Goal: Information Seeking & Learning: Compare options

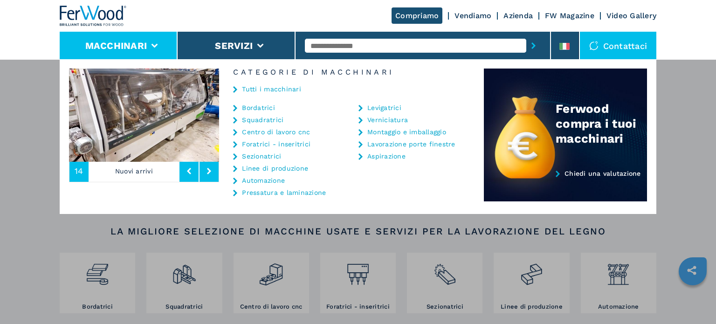
click at [266, 154] on link "Sezionatrici" at bounding box center [261, 156] width 39 height 7
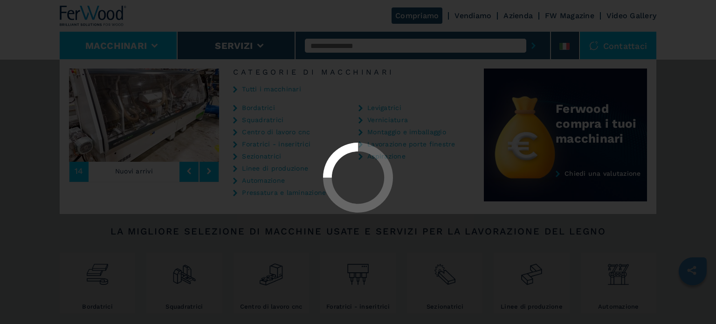
select select "**********"
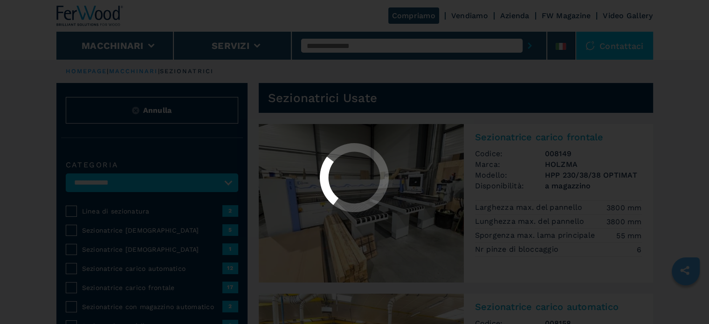
select select "**********"
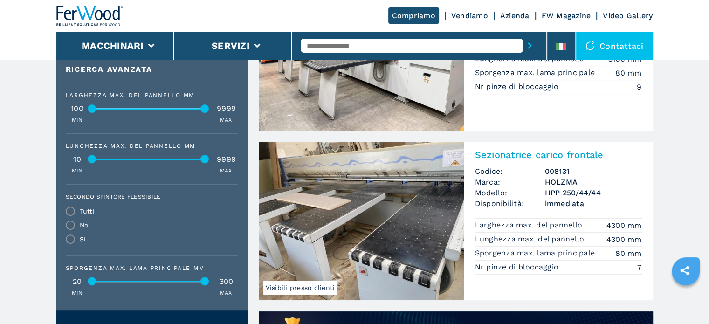
scroll to position [512, 0]
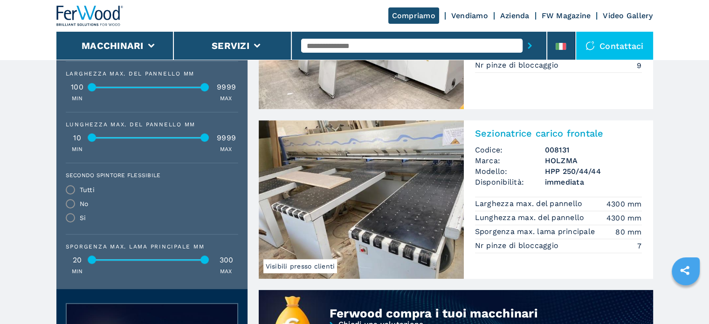
click at [561, 173] on h3 "HPP 250/44/44" at bounding box center [593, 171] width 97 height 11
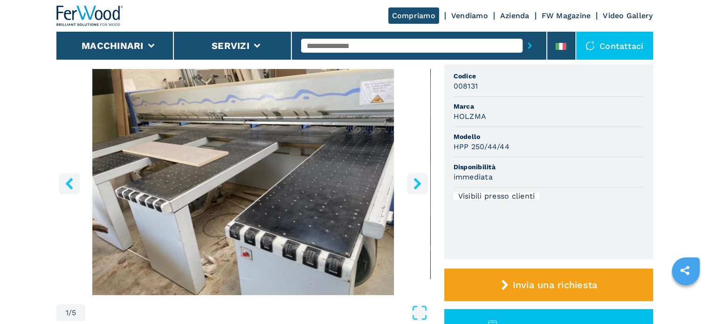
scroll to position [93, 0]
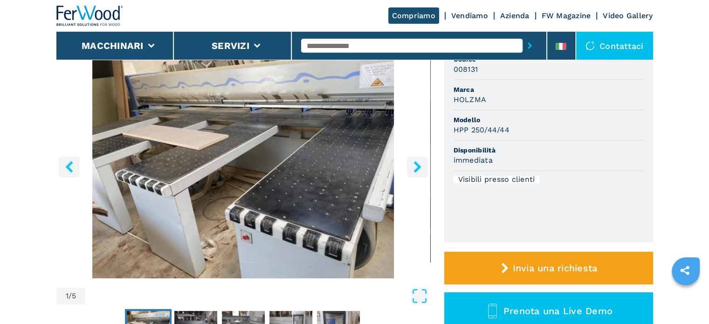
click at [416, 171] on icon "right-button" at bounding box center [416, 167] width 7 height 12
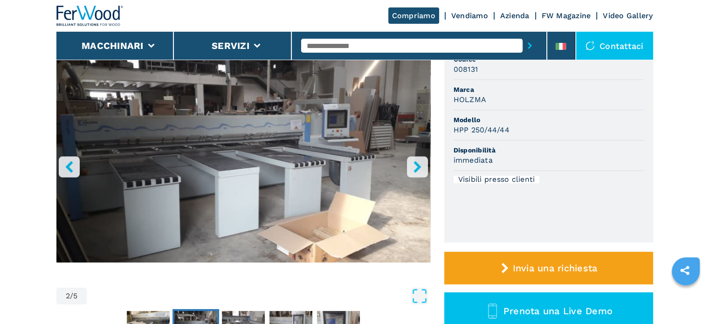
click at [416, 171] on icon "right-button" at bounding box center [416, 167] width 7 height 12
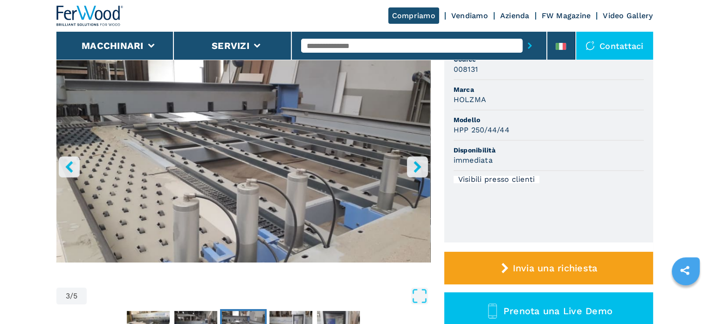
click at [415, 171] on icon "right-button" at bounding box center [416, 167] width 7 height 12
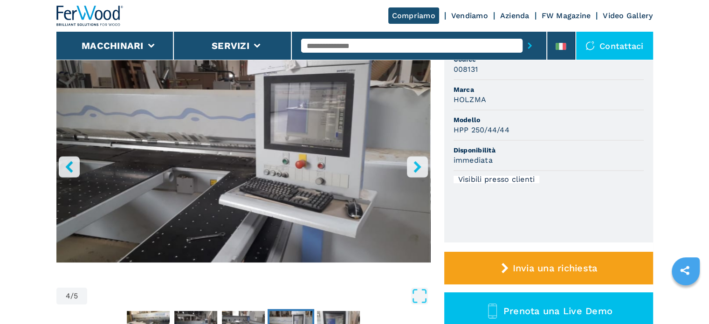
click at [415, 171] on icon "right-button" at bounding box center [416, 167] width 7 height 12
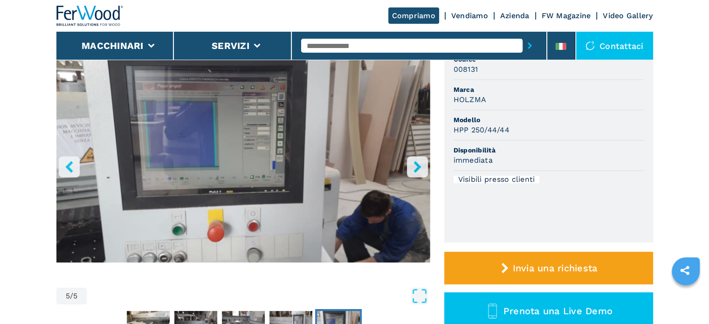
click at [415, 171] on icon "right-button" at bounding box center [416, 167] width 7 height 12
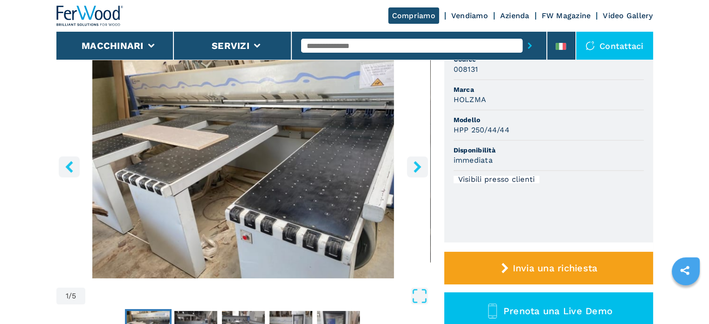
click at [415, 171] on icon "right-button" at bounding box center [416, 167] width 7 height 12
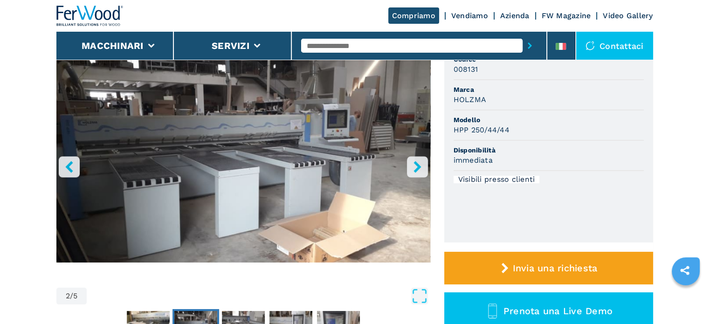
click at [415, 171] on icon "right-button" at bounding box center [416, 167] width 7 height 12
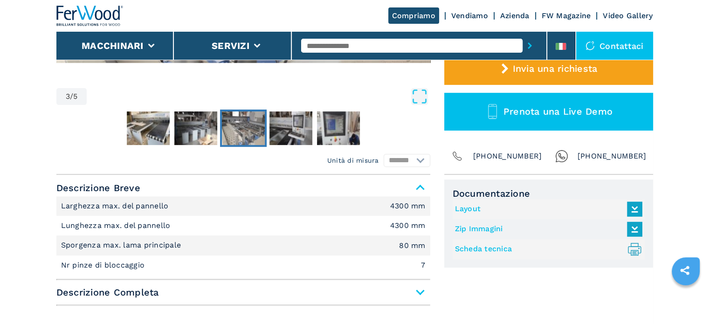
scroll to position [326, 0]
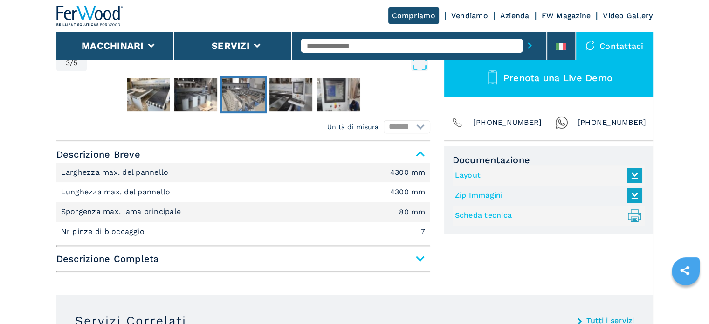
click at [419, 258] on span "Descrizione Completa" at bounding box center [243, 258] width 374 height 17
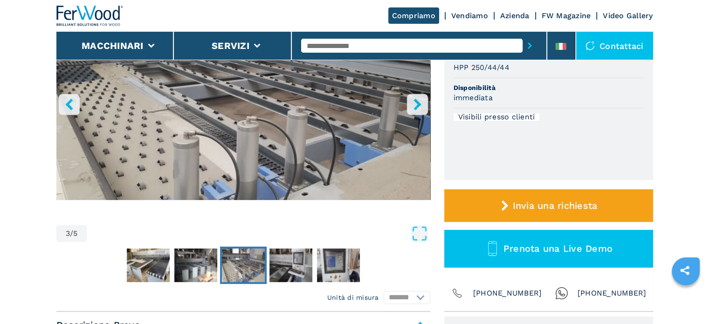
scroll to position [140, 0]
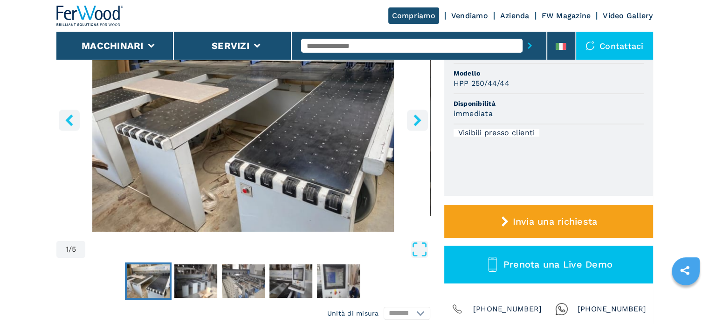
select select "**********"
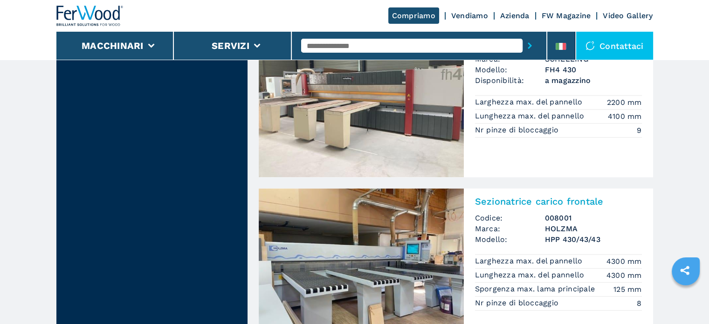
scroll to position [1071, 0]
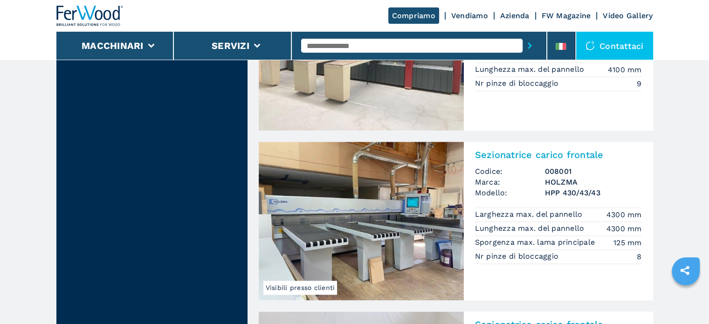
click at [572, 180] on h3 "HOLZMA" at bounding box center [593, 182] width 97 height 11
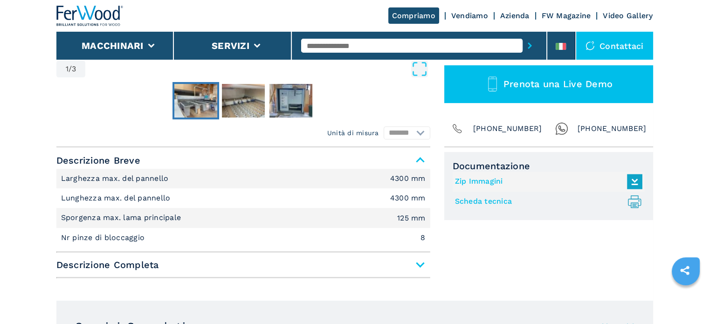
scroll to position [326, 0]
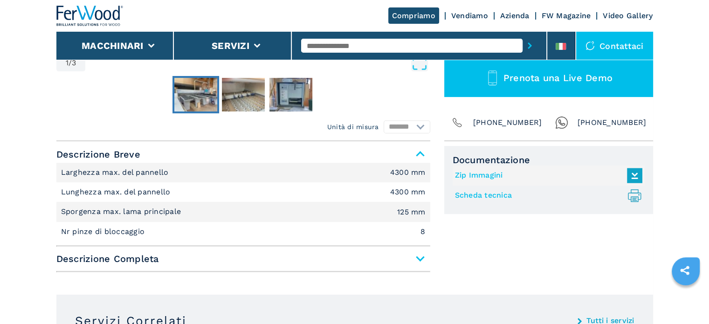
click at [414, 257] on span "Descrizione Completa" at bounding box center [243, 258] width 374 height 17
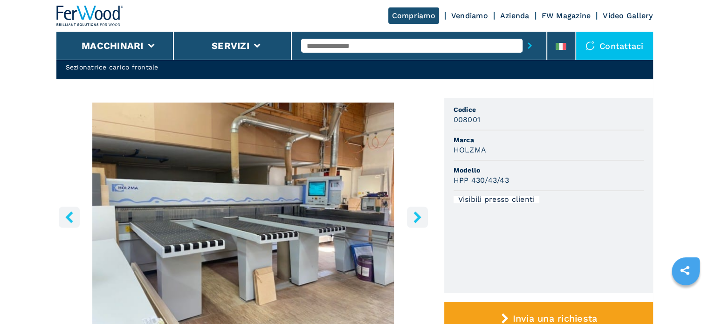
scroll to position [0, 0]
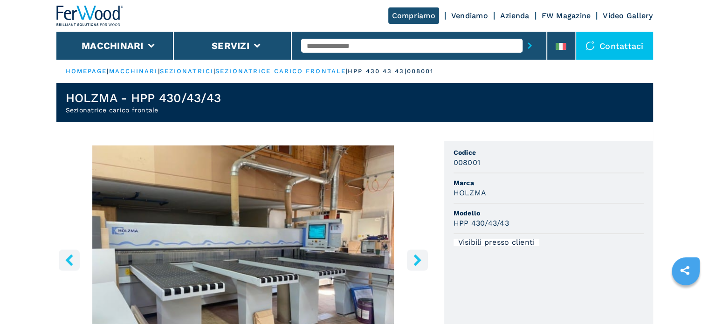
click at [413, 260] on icon "right-button" at bounding box center [417, 260] width 12 height 12
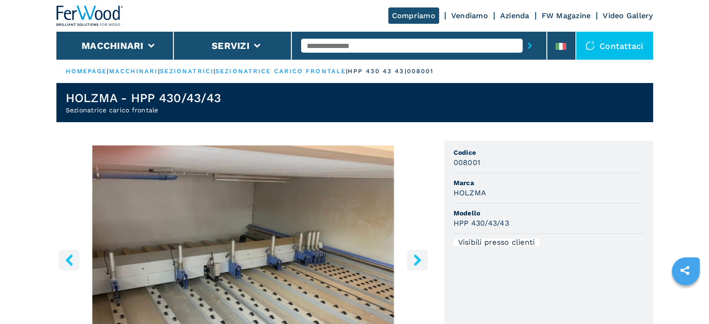
click at [413, 260] on icon "right-button" at bounding box center [417, 260] width 12 height 12
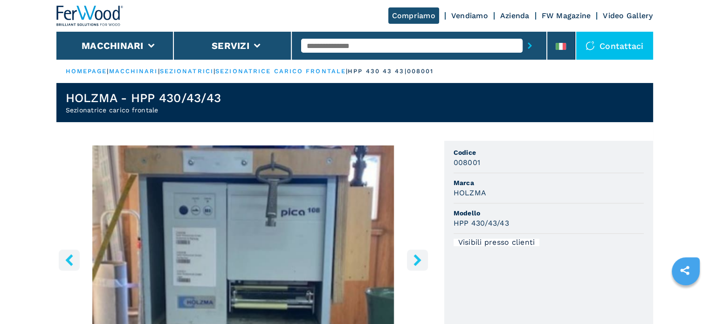
click at [414, 260] on icon "right-button" at bounding box center [417, 260] width 12 height 12
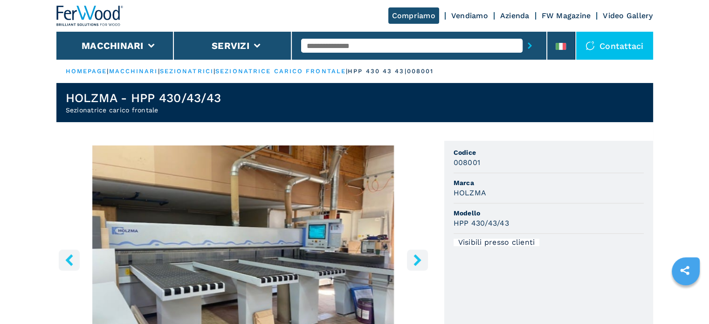
click at [414, 260] on icon "right-button" at bounding box center [417, 260] width 12 height 12
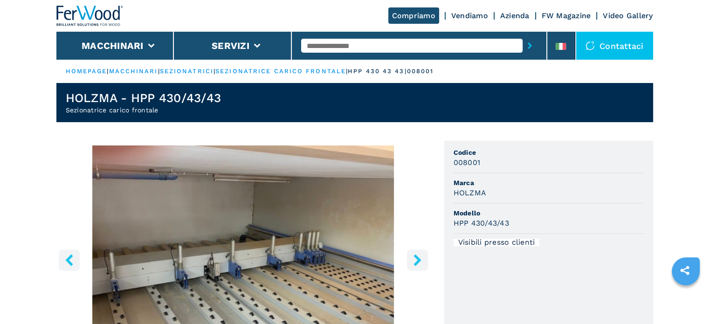
click at [414, 260] on icon "right-button" at bounding box center [417, 260] width 12 height 12
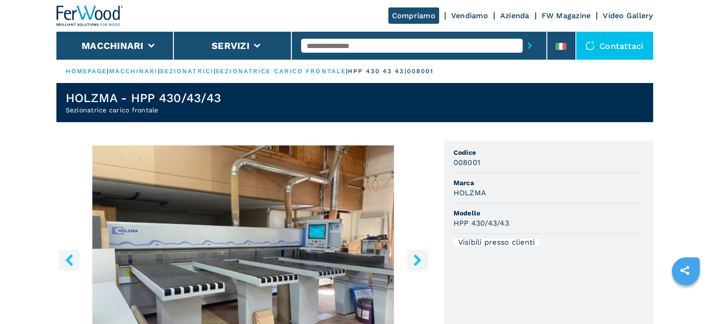
select select "**********"
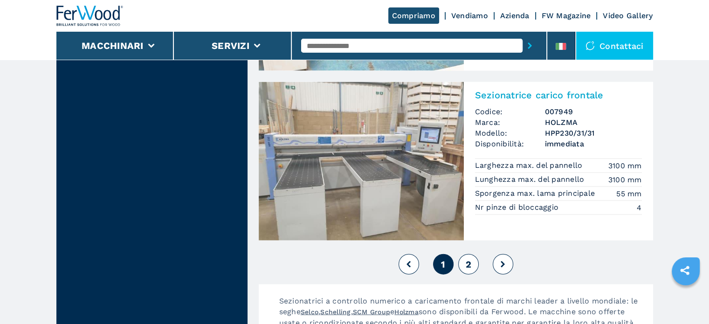
scroll to position [2143, 0]
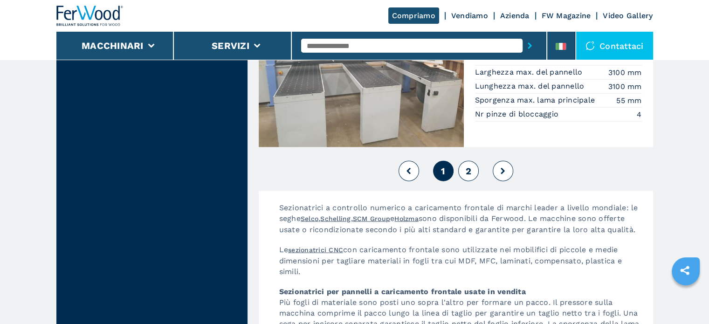
click at [469, 169] on span "2" at bounding box center [468, 170] width 6 height 11
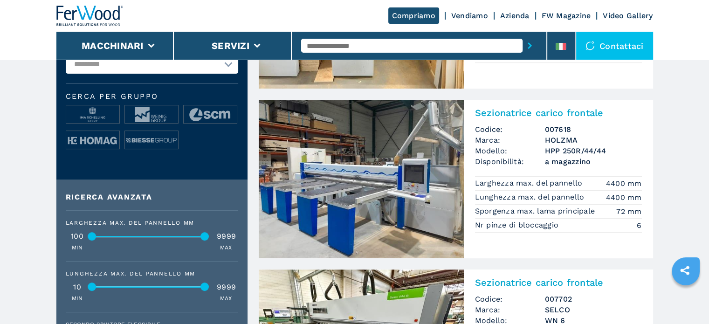
scroll to position [466, 0]
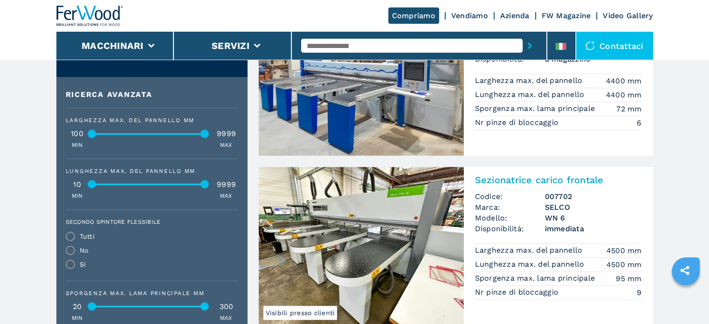
click at [557, 199] on h3 "007702" at bounding box center [593, 196] width 97 height 11
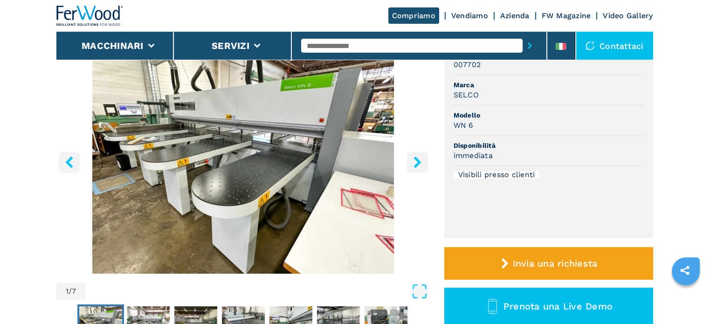
scroll to position [47, 0]
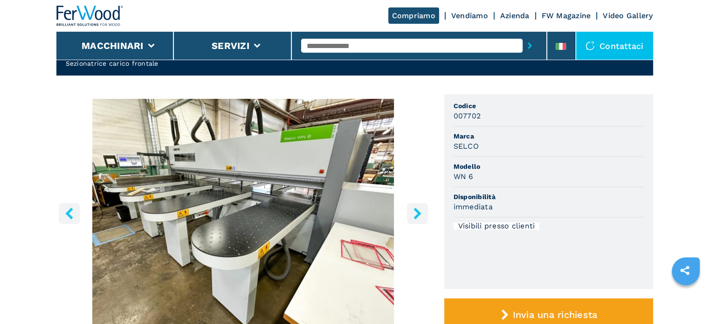
click at [417, 215] on icon "right-button" at bounding box center [416, 213] width 7 height 12
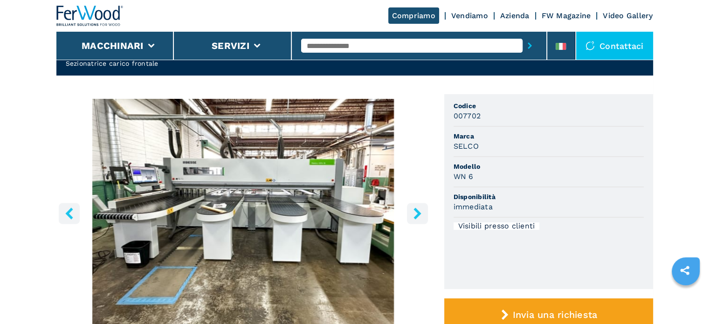
click at [416, 214] on icon "right-button" at bounding box center [416, 213] width 7 height 12
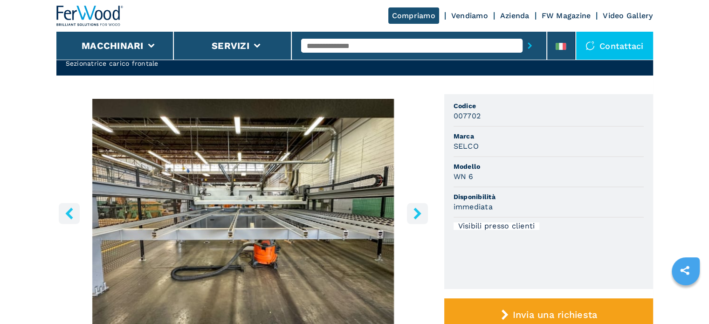
click at [416, 214] on icon "right-button" at bounding box center [416, 213] width 7 height 12
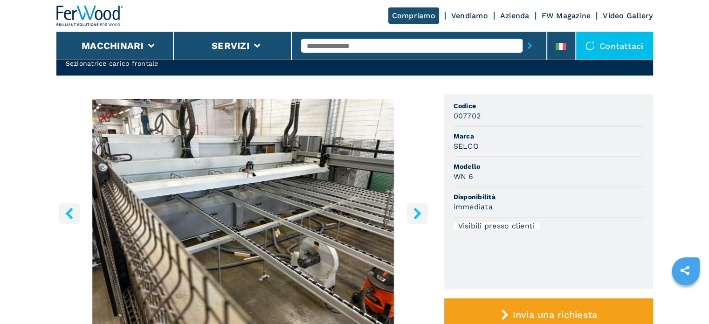
click at [416, 214] on icon "right-button" at bounding box center [416, 213] width 7 height 12
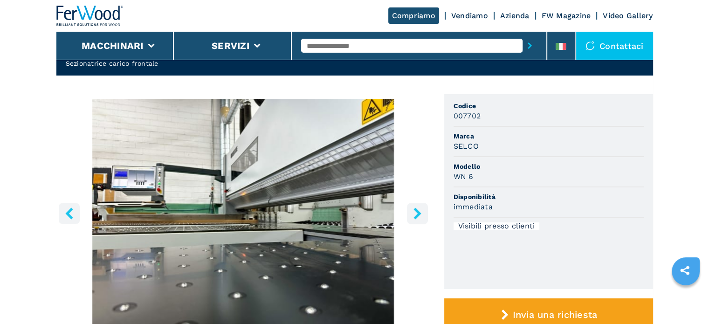
click at [416, 214] on icon "right-button" at bounding box center [416, 213] width 7 height 12
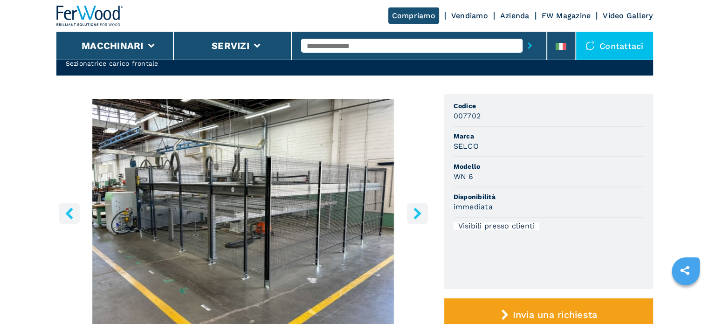
click at [416, 214] on icon "right-button" at bounding box center [416, 213] width 7 height 12
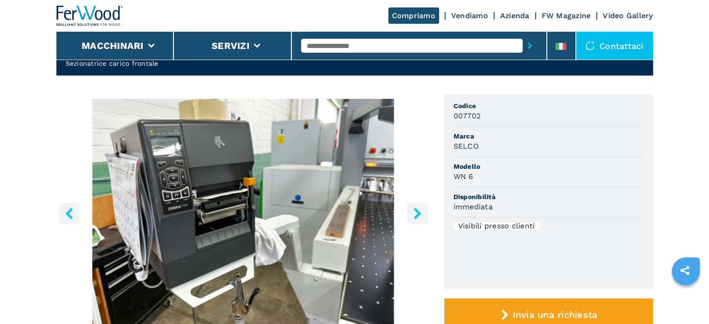
click at [416, 214] on icon "right-button" at bounding box center [416, 213] width 7 height 12
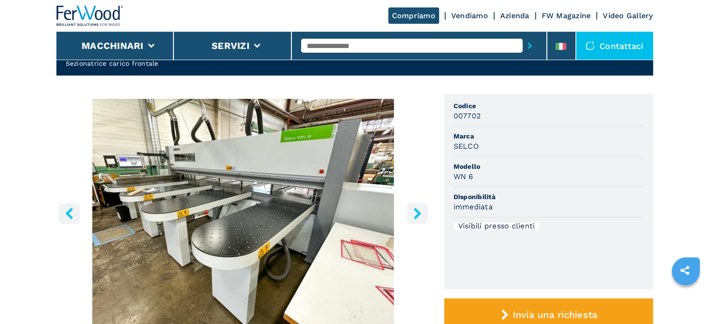
click at [416, 214] on icon "right-button" at bounding box center [416, 213] width 7 height 12
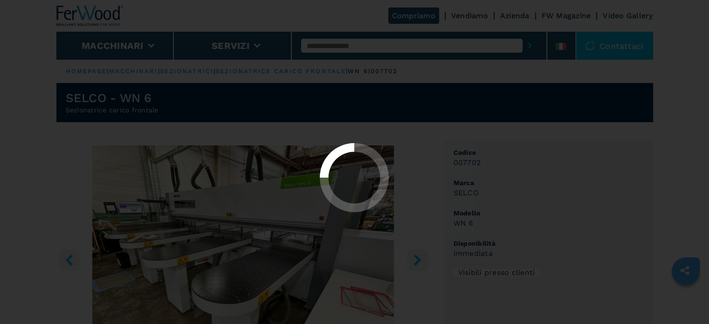
select select "**********"
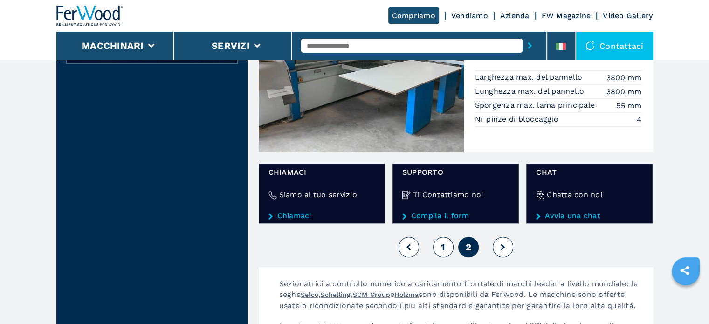
scroll to position [885, 0]
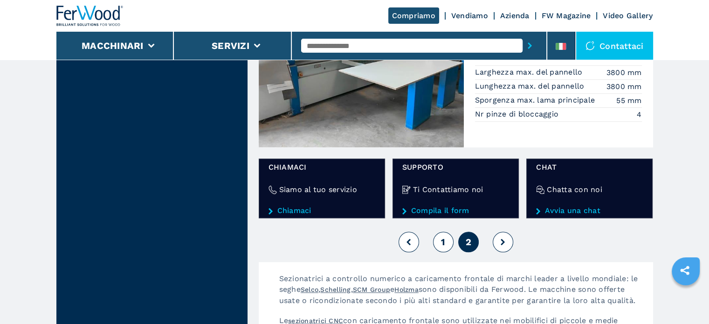
click at [444, 239] on span "1" at bounding box center [443, 241] width 4 height 11
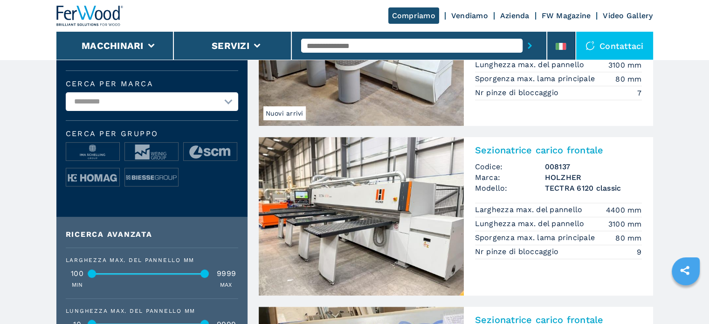
scroll to position [373, 0]
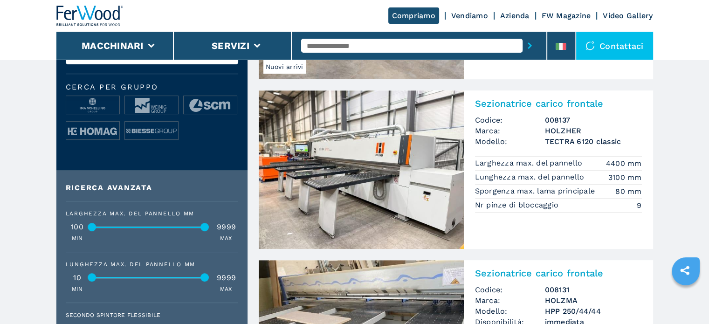
click at [565, 138] on h3 "TECTRA 6120 classic" at bounding box center [593, 141] width 97 height 11
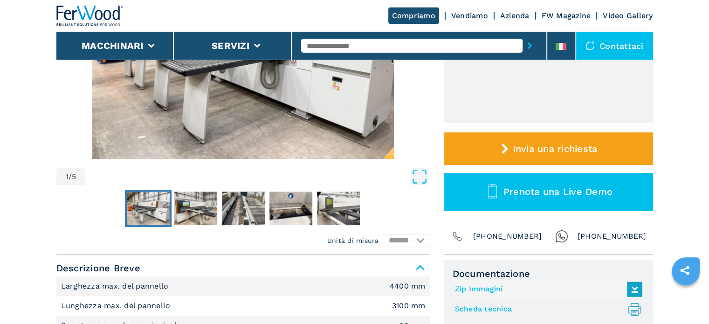
scroll to position [93, 0]
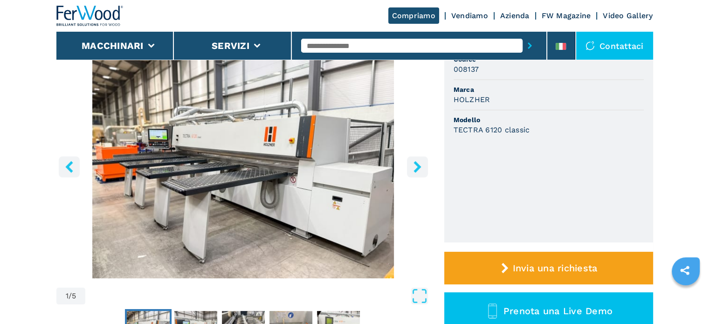
click at [416, 164] on icon "right-button" at bounding box center [416, 167] width 7 height 12
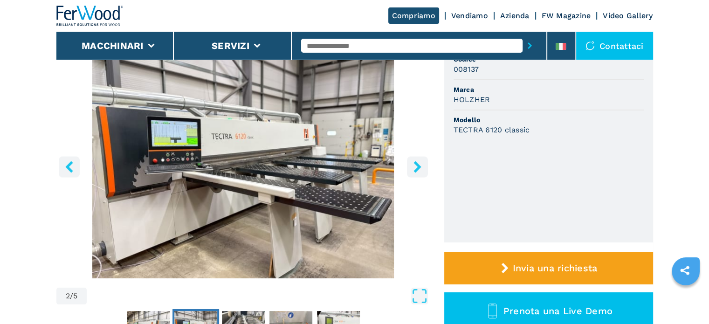
click at [416, 164] on icon "right-button" at bounding box center [416, 167] width 7 height 12
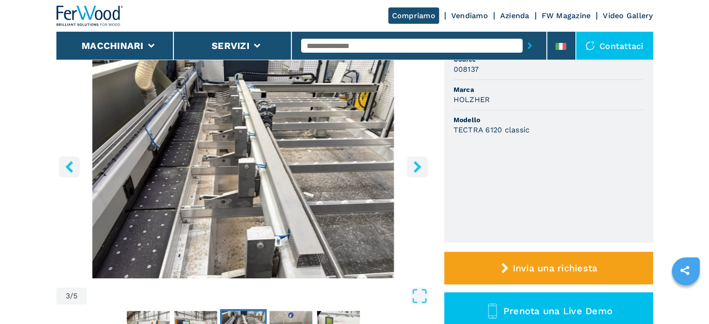
click at [416, 164] on icon "right-button" at bounding box center [416, 167] width 7 height 12
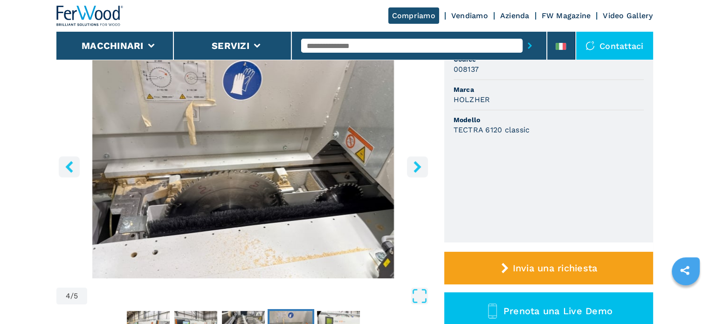
click at [416, 164] on icon "right-button" at bounding box center [416, 167] width 7 height 12
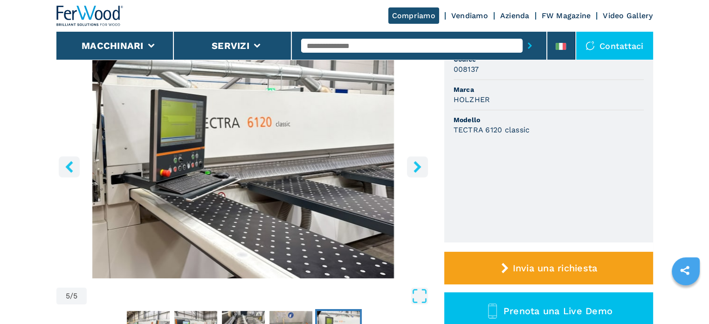
click at [416, 164] on icon "right-button" at bounding box center [416, 167] width 7 height 12
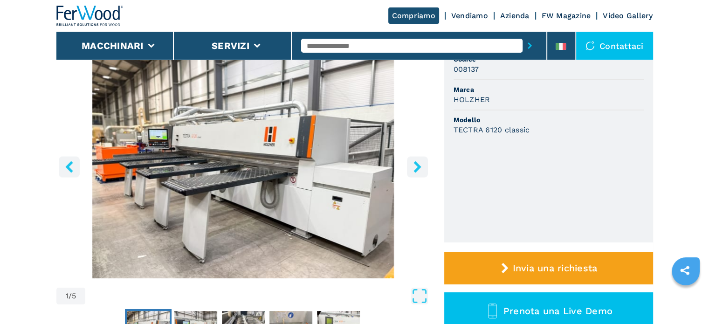
click at [416, 164] on icon "right-button" at bounding box center [416, 167] width 7 height 12
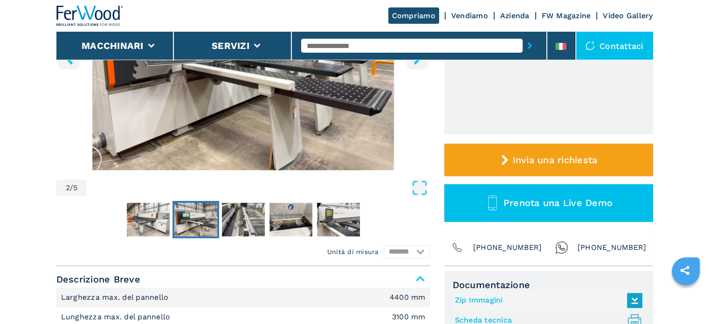
scroll to position [373, 0]
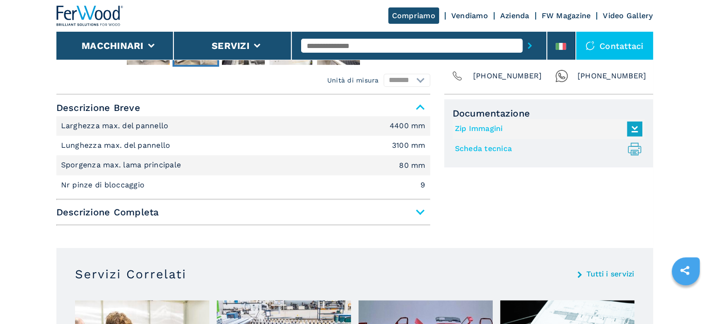
click at [417, 209] on span "Descrizione Completa" at bounding box center [243, 212] width 374 height 17
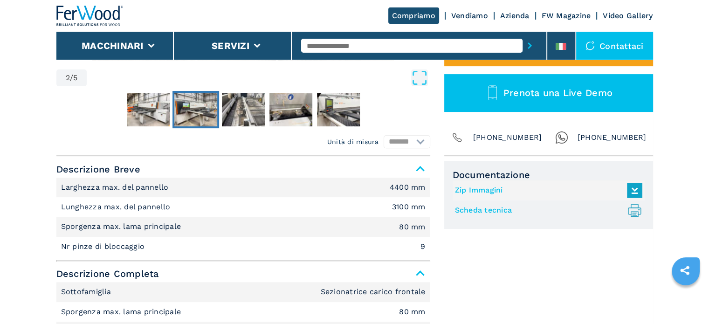
scroll to position [233, 0]
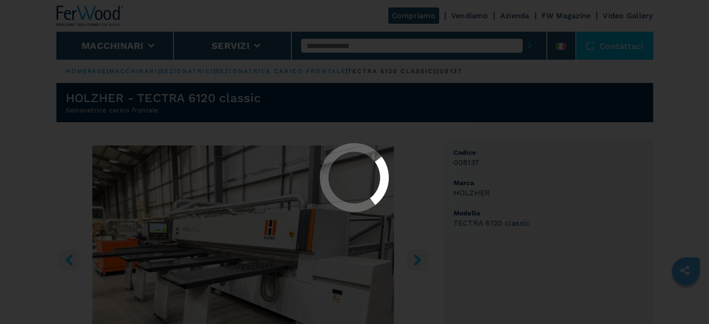
select select "**********"
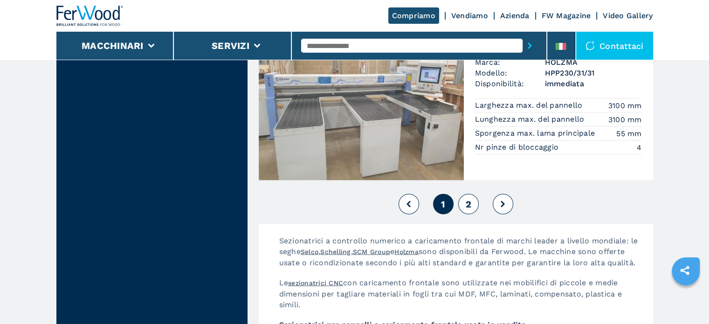
scroll to position [2189, 0]
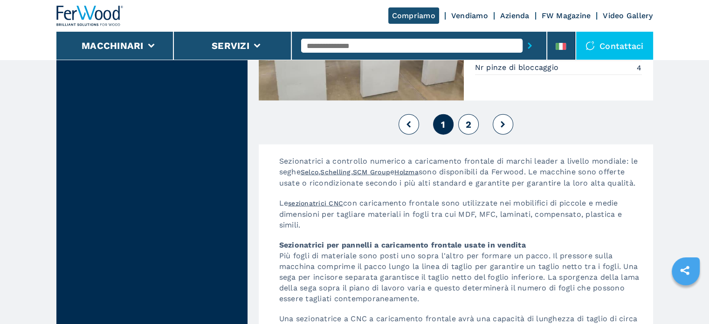
click at [470, 129] on button "2" at bounding box center [468, 124] width 20 height 20
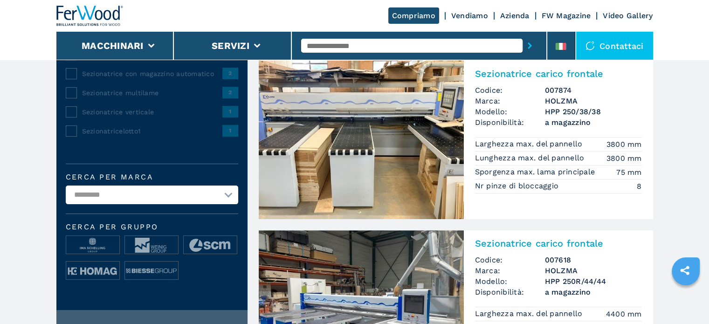
scroll to position [326, 0]
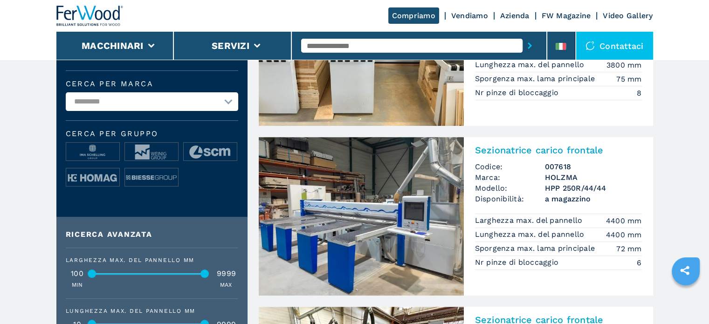
click at [557, 179] on h3 "HOLZMA" at bounding box center [593, 177] width 97 height 11
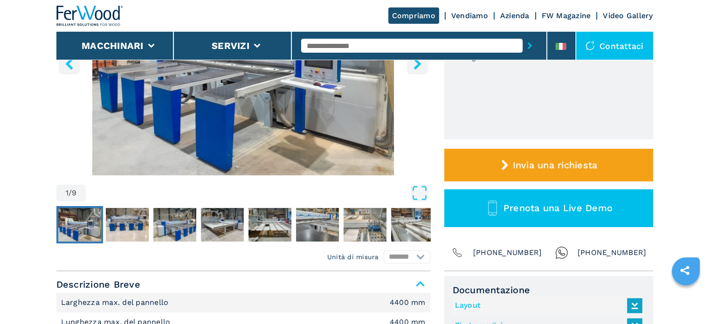
scroll to position [93, 0]
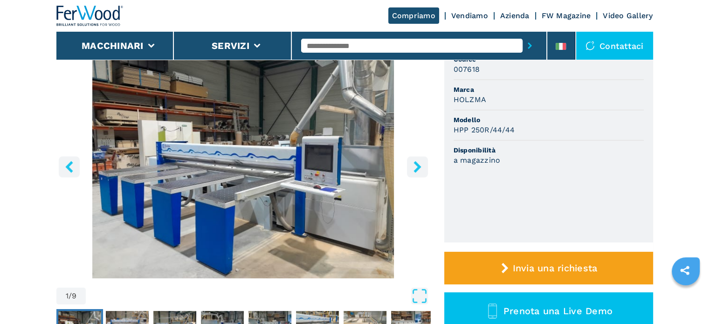
click at [416, 170] on icon "right-button" at bounding box center [416, 167] width 7 height 12
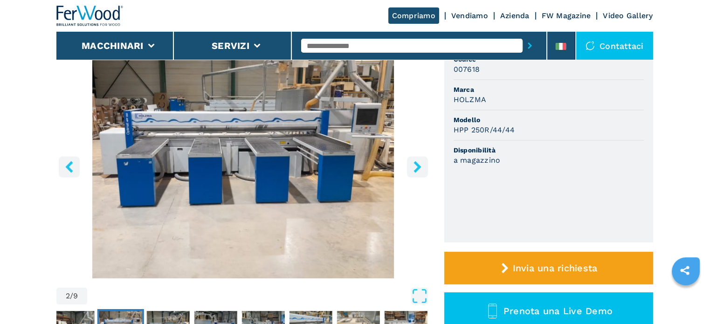
click at [416, 171] on icon "right-button" at bounding box center [417, 167] width 12 height 12
click at [417, 167] on icon "right-button" at bounding box center [416, 167] width 7 height 12
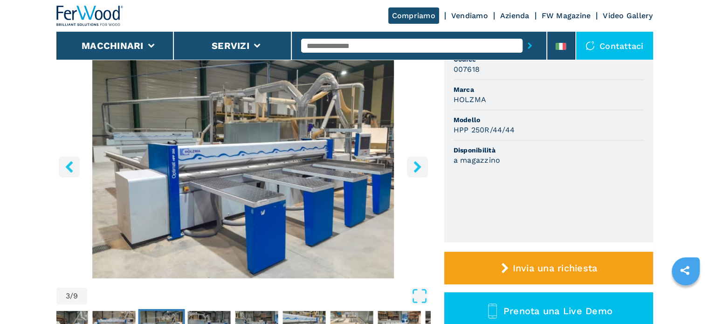
click at [416, 167] on icon "right-button" at bounding box center [416, 167] width 7 height 12
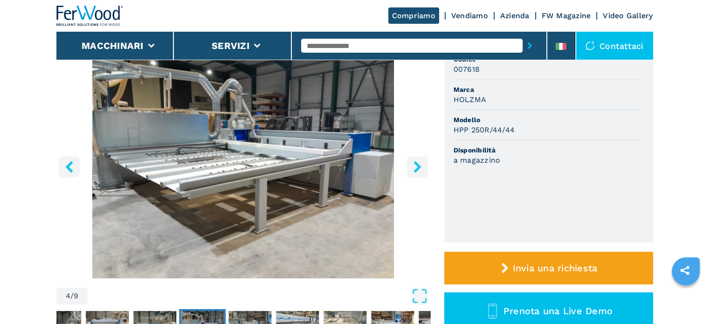
click at [416, 167] on icon "right-button" at bounding box center [417, 167] width 12 height 12
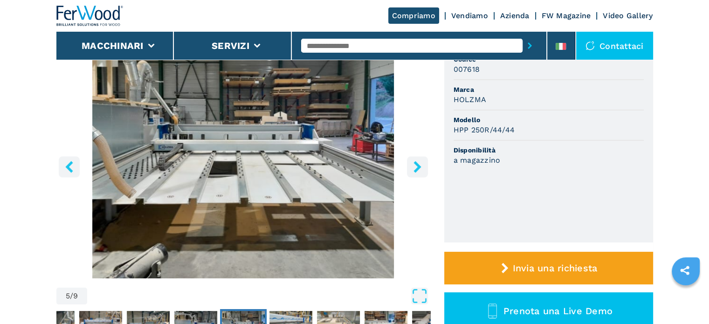
click at [416, 167] on icon "right-button" at bounding box center [417, 167] width 12 height 12
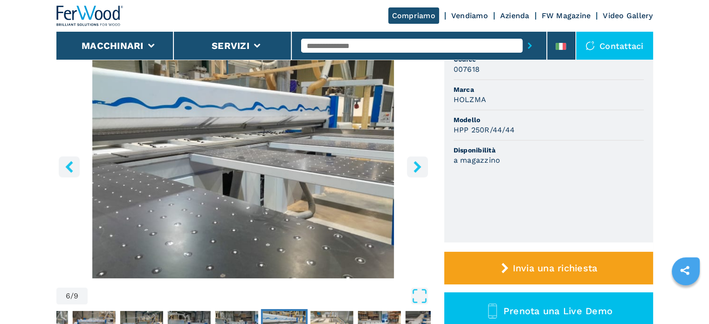
click at [416, 167] on icon "right-button" at bounding box center [417, 167] width 12 height 12
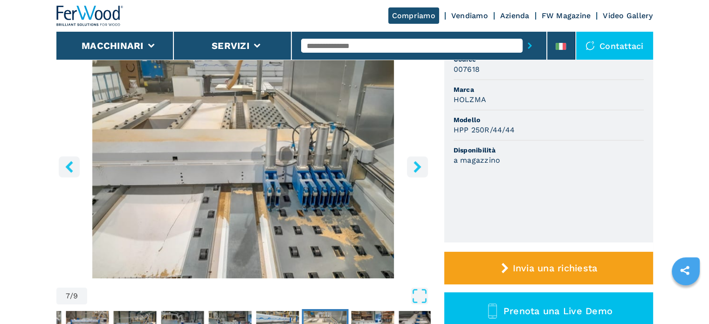
click at [416, 167] on icon "right-button" at bounding box center [417, 167] width 12 height 12
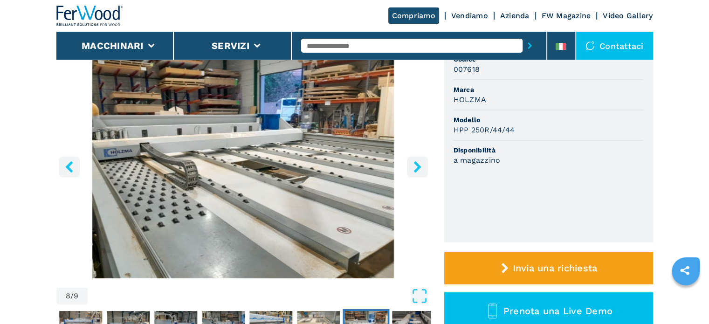
click at [416, 167] on icon "right-button" at bounding box center [417, 167] width 12 height 12
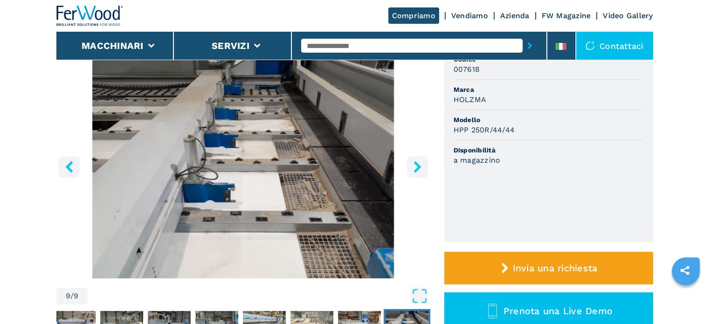
click at [416, 167] on icon "right-button" at bounding box center [417, 167] width 12 height 12
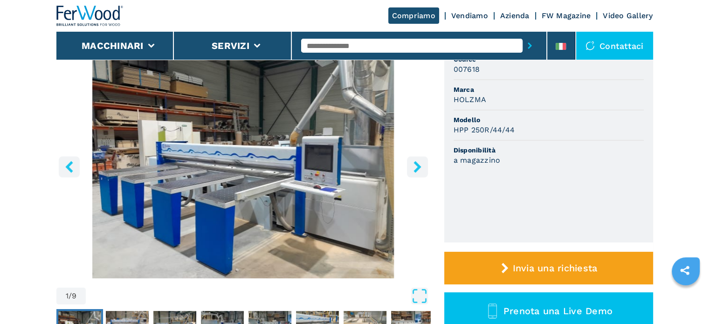
click at [416, 167] on icon "right-button" at bounding box center [417, 167] width 12 height 12
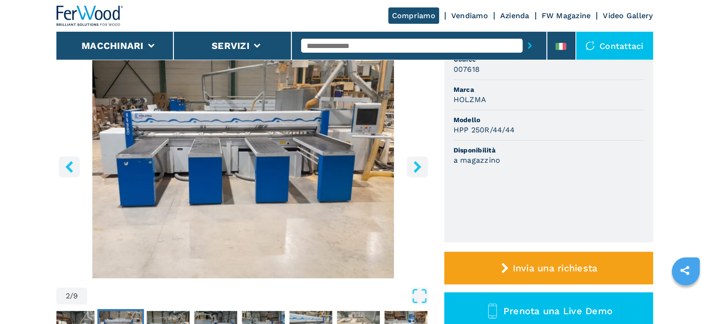
click at [416, 167] on icon "right-button" at bounding box center [417, 167] width 12 height 12
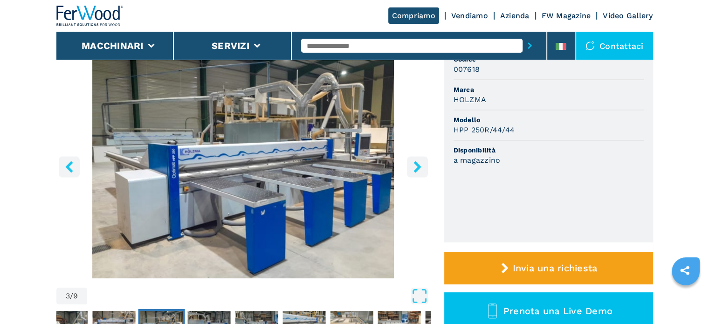
click at [416, 167] on icon "right-button" at bounding box center [417, 167] width 12 height 12
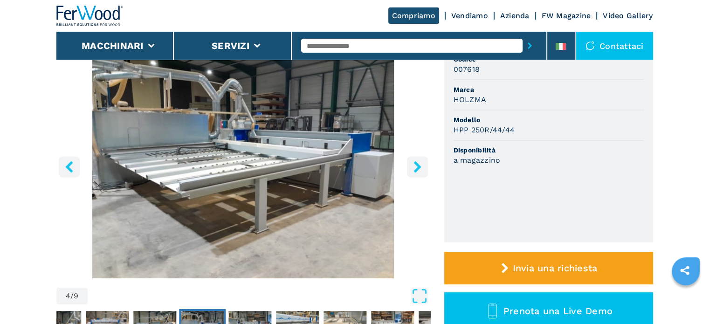
click at [416, 167] on icon "right-button" at bounding box center [417, 167] width 12 height 12
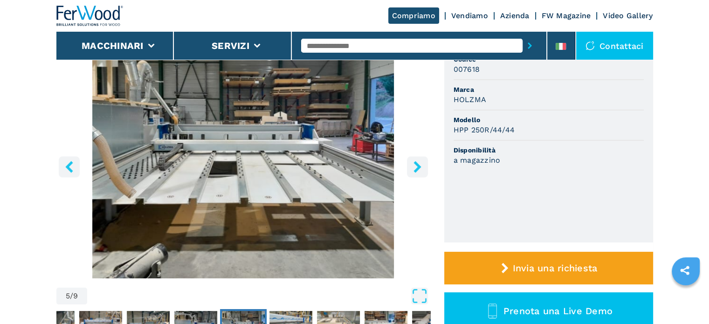
click at [416, 167] on icon "right-button" at bounding box center [417, 167] width 12 height 12
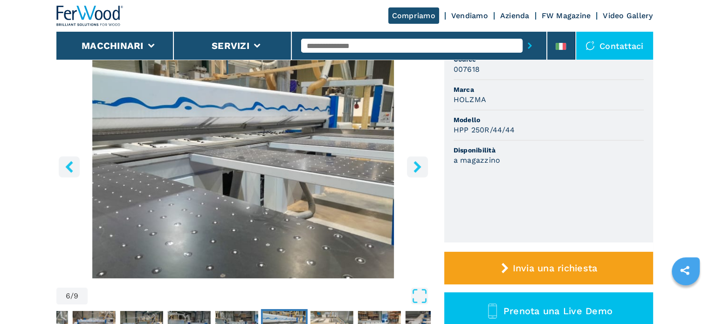
click at [416, 167] on icon "right-button" at bounding box center [417, 167] width 12 height 12
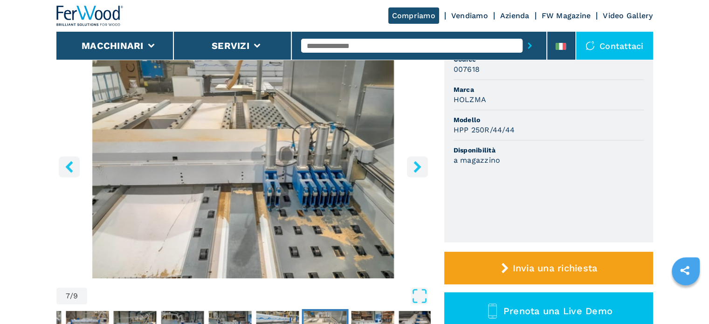
click at [416, 167] on icon "right-button" at bounding box center [417, 167] width 12 height 12
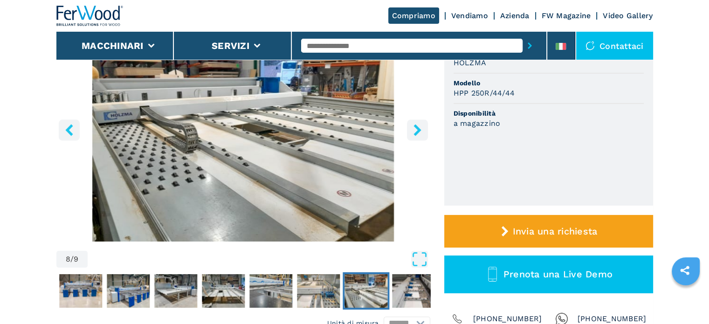
scroll to position [47, 0]
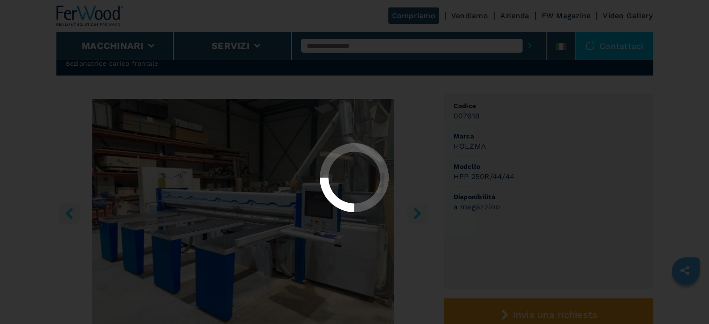
select select "**********"
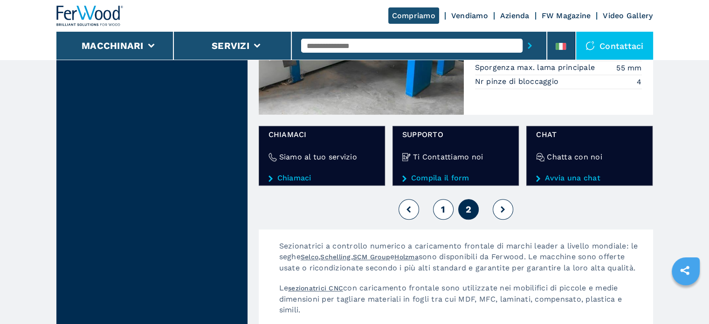
scroll to position [978, 0]
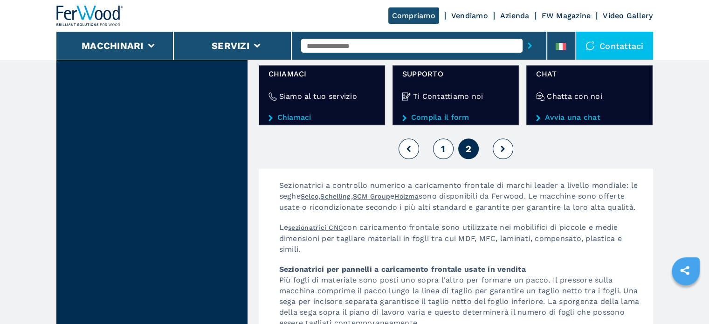
click at [443, 150] on span "1" at bounding box center [443, 148] width 4 height 11
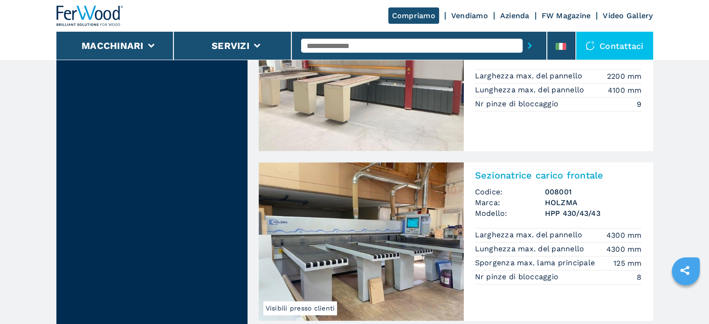
scroll to position [1071, 0]
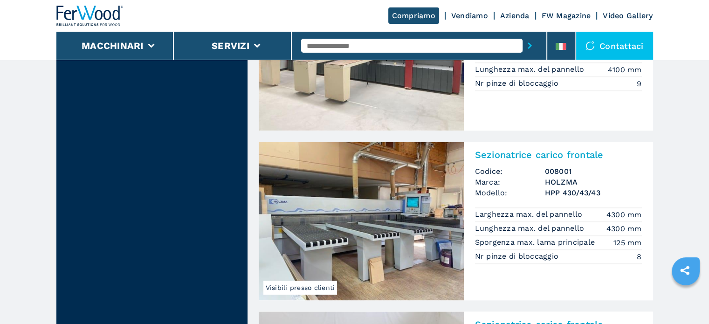
click at [565, 185] on h3 "HOLZMA" at bounding box center [593, 182] width 97 height 11
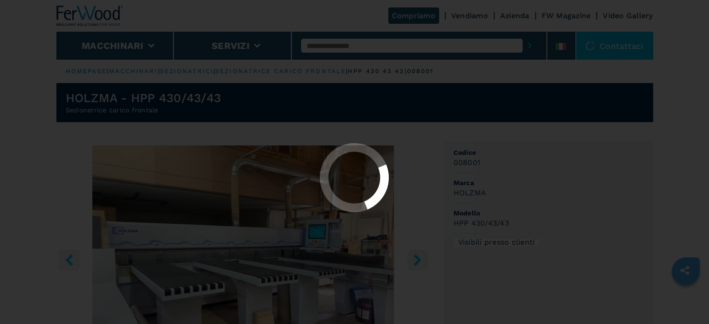
select select "**********"
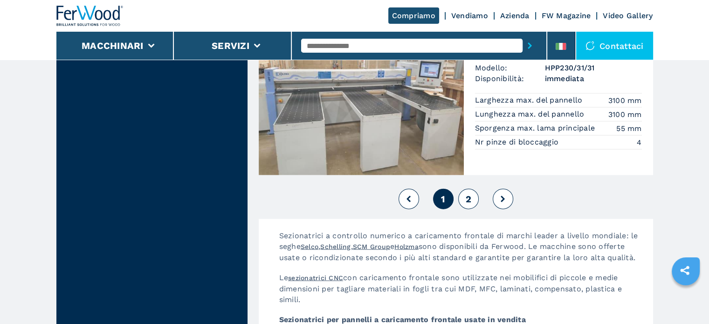
scroll to position [2143, 0]
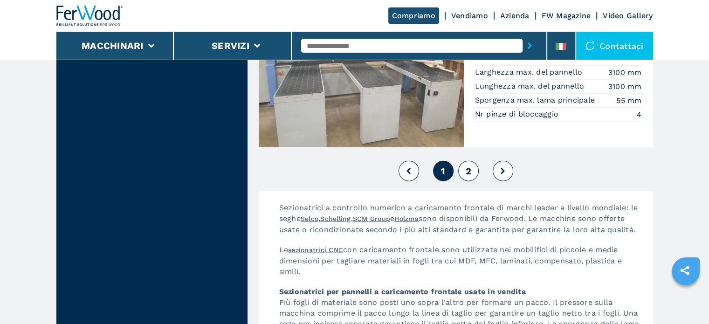
click at [468, 175] on span "2" at bounding box center [468, 170] width 6 height 11
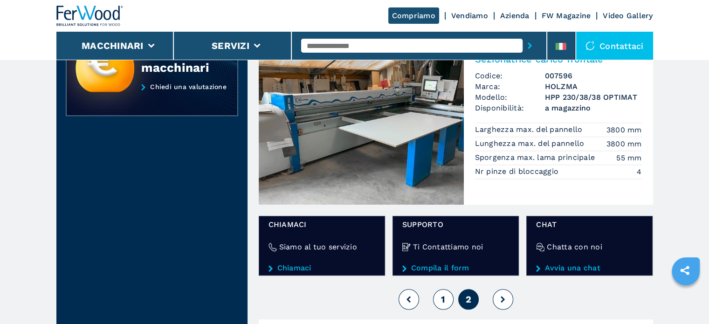
scroll to position [885, 0]
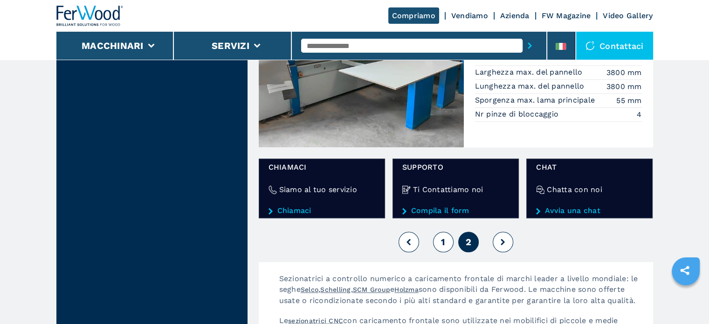
click at [439, 241] on button "1" at bounding box center [443, 242] width 20 height 20
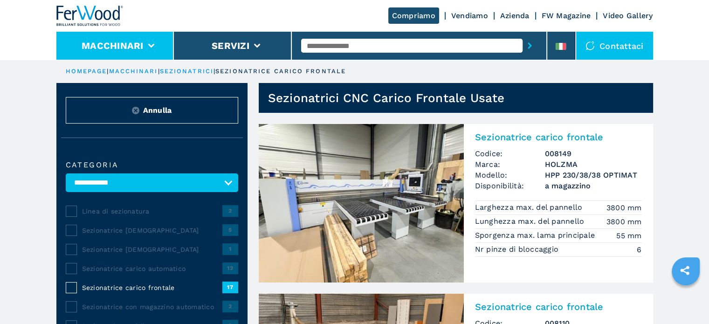
click at [153, 39] on li "Macchinari" at bounding box center [115, 46] width 118 height 28
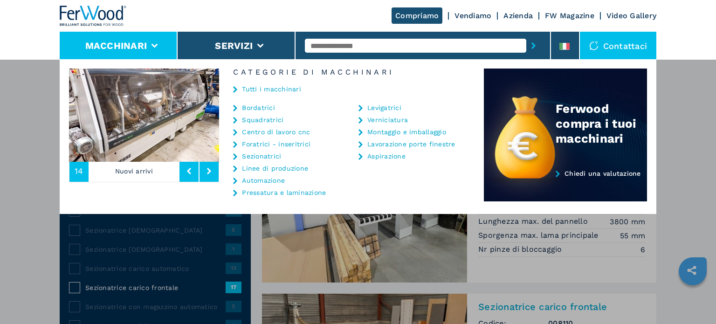
click at [273, 177] on link "Automazione" at bounding box center [263, 180] width 43 height 7
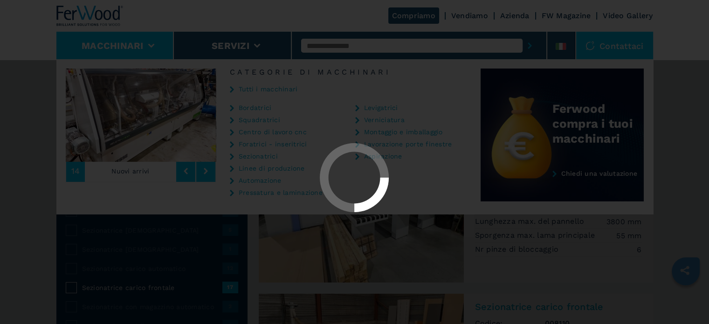
select select "**********"
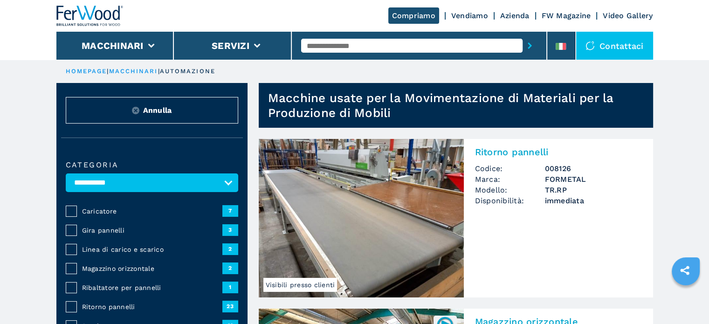
scroll to position [47, 0]
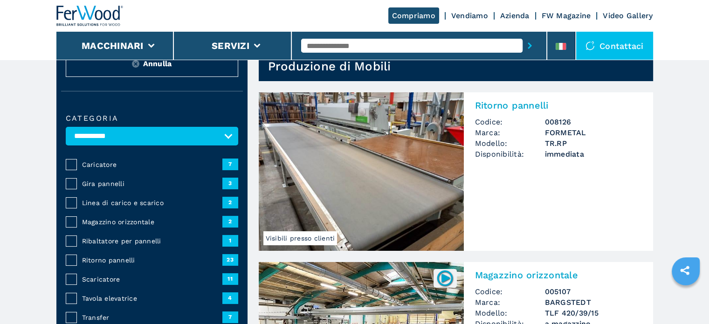
click at [106, 257] on span "Ritorno pannelli" at bounding box center [152, 259] width 140 height 9
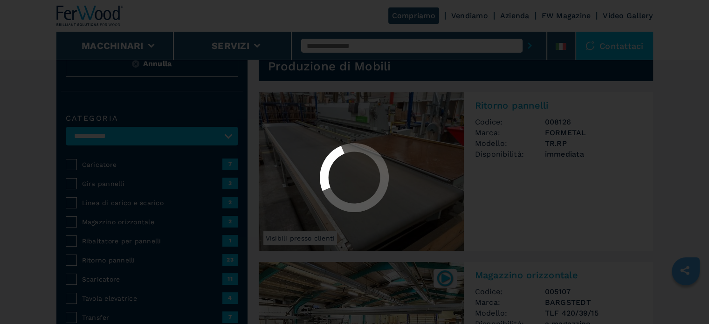
select select "**********"
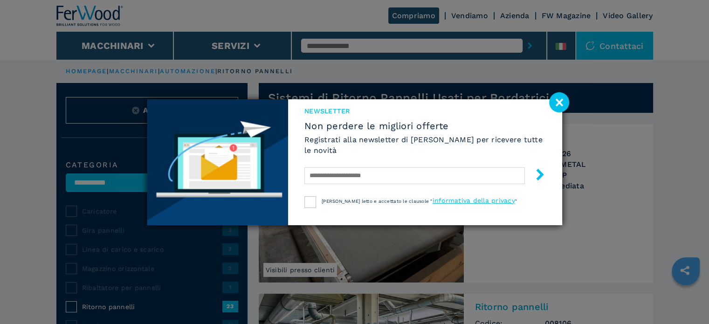
click at [559, 102] on image at bounding box center [559, 102] width 20 height 20
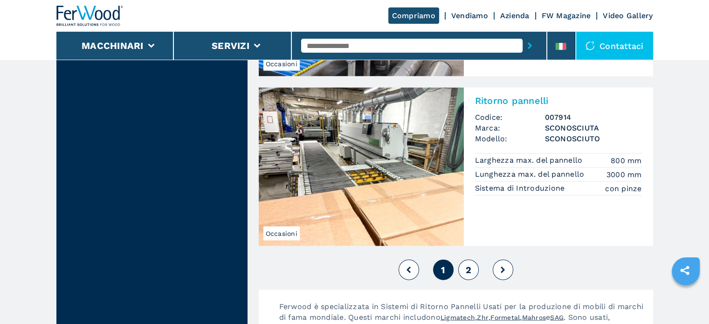
scroll to position [2096, 0]
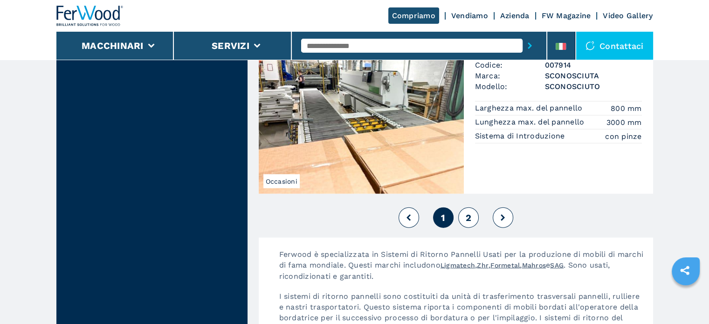
click at [465, 219] on span "2" at bounding box center [468, 217] width 6 height 11
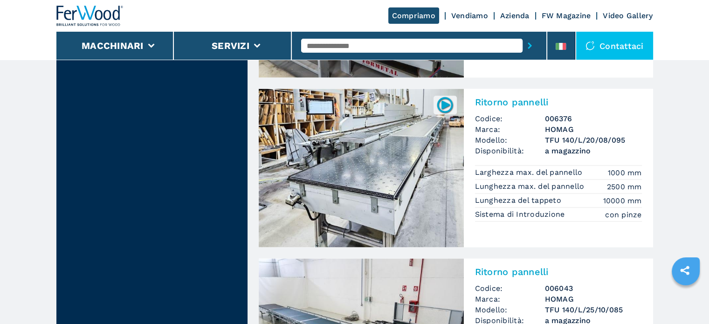
scroll to position [1724, 0]
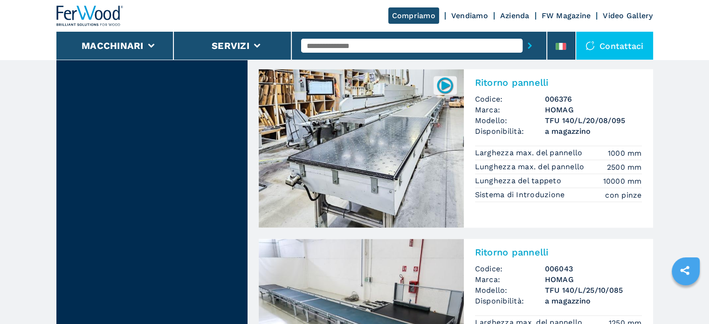
click at [571, 124] on h3 "TFU 140/L/20/08/095" at bounding box center [593, 120] width 97 height 11
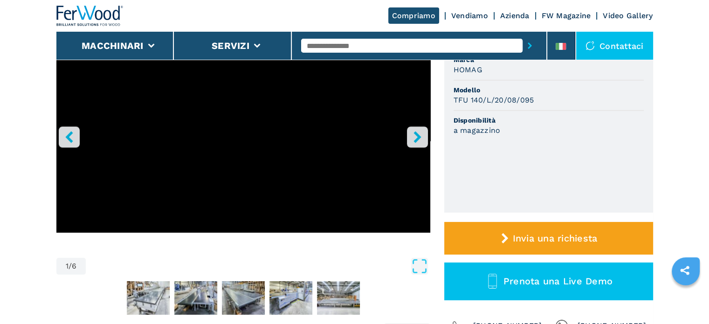
scroll to position [140, 0]
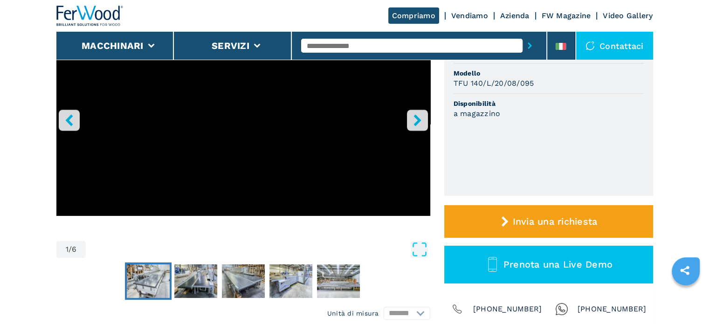
click at [154, 284] on img "Go to Slide 2" at bounding box center [148, 281] width 43 height 34
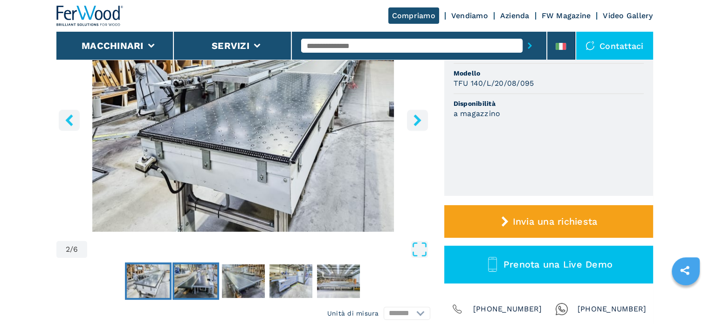
click at [201, 283] on img "Go to Slide 3" at bounding box center [195, 281] width 43 height 34
click at [220, 279] on button "Go to Slide 4" at bounding box center [243, 280] width 47 height 37
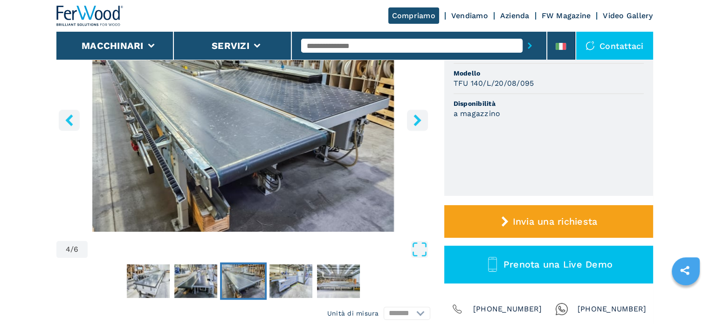
click at [292, 188] on img "Go to Slide 4" at bounding box center [243, 119] width 374 height 226
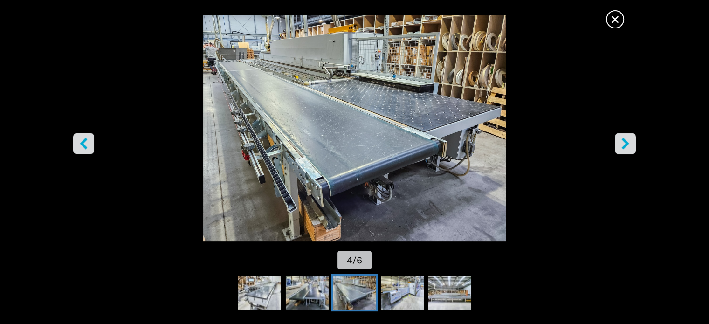
click at [617, 16] on span "×" at bounding box center [615, 17] width 16 height 16
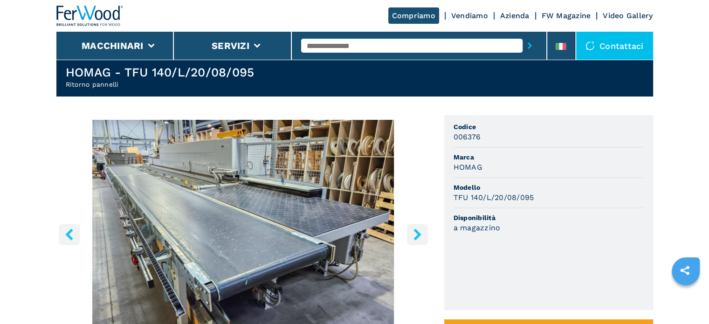
scroll to position [47, 0]
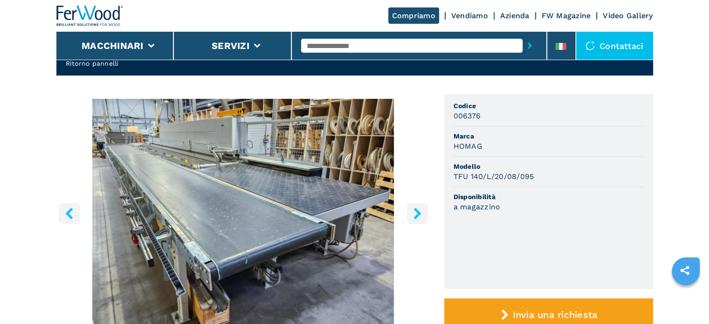
click at [409, 214] on button "right-button" at bounding box center [417, 213] width 21 height 21
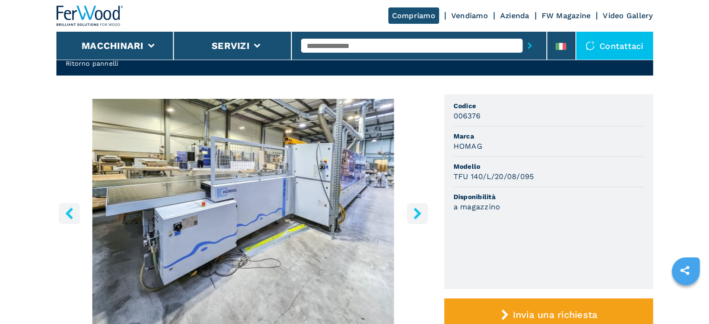
click at [416, 214] on icon "right-button" at bounding box center [417, 213] width 12 height 12
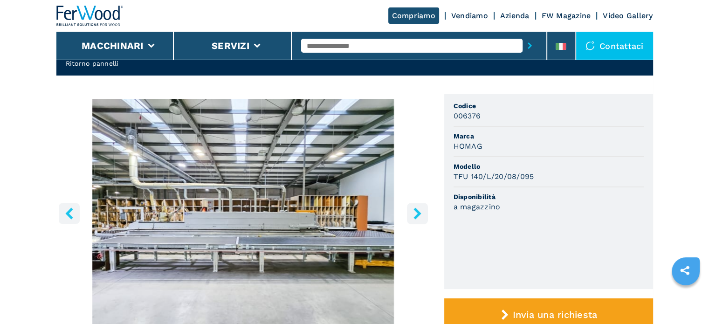
click at [416, 214] on icon "right-button" at bounding box center [417, 213] width 12 height 12
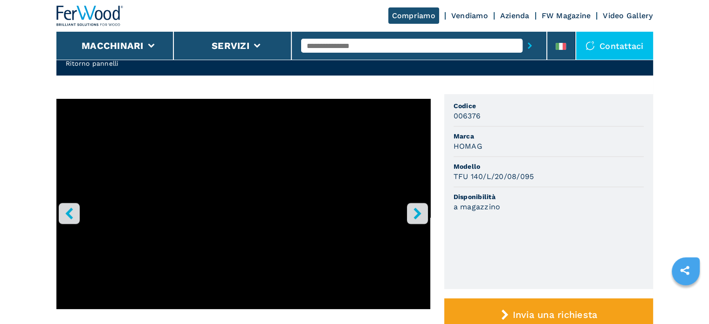
click at [416, 214] on icon "right-button" at bounding box center [417, 213] width 12 height 12
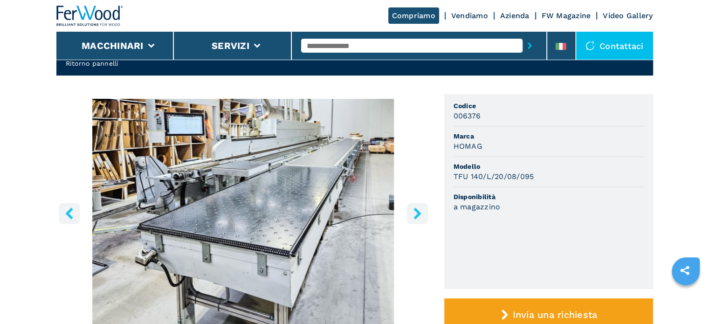
click at [67, 213] on icon "left-button" at bounding box center [68, 213] width 7 height 12
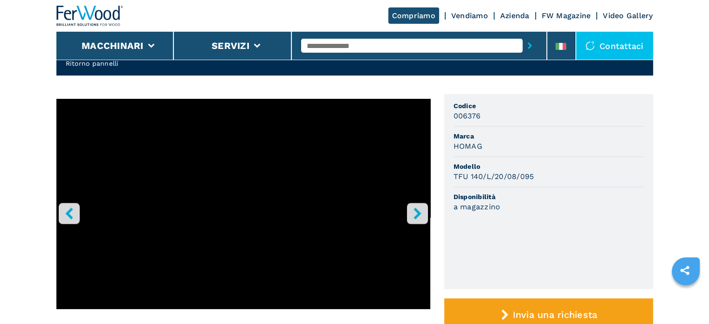
click at [67, 213] on icon "left-button" at bounding box center [68, 213] width 7 height 12
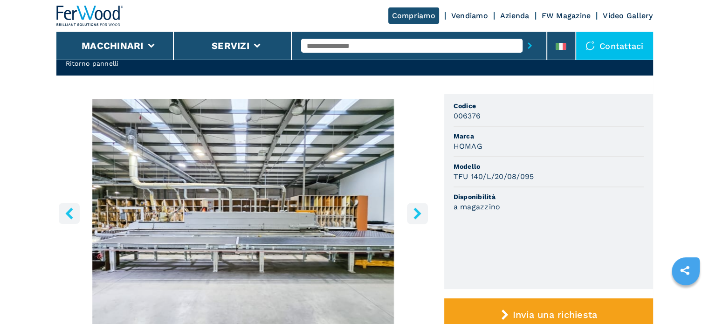
click at [67, 213] on icon "left-button" at bounding box center [68, 213] width 7 height 12
click at [69, 214] on icon "left-button" at bounding box center [68, 213] width 7 height 12
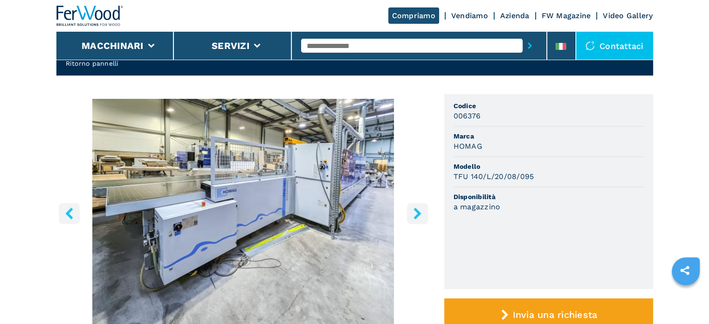
click at [69, 214] on icon "left-button" at bounding box center [68, 213] width 7 height 12
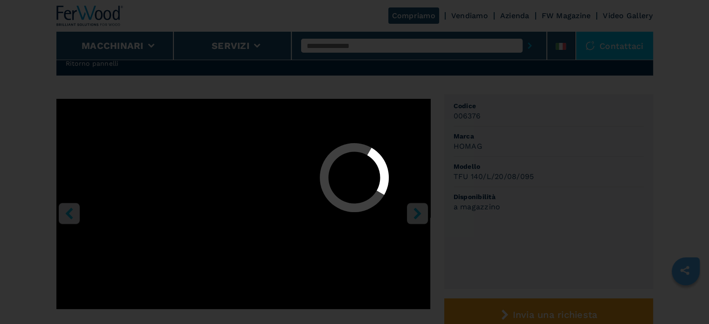
select select "**********"
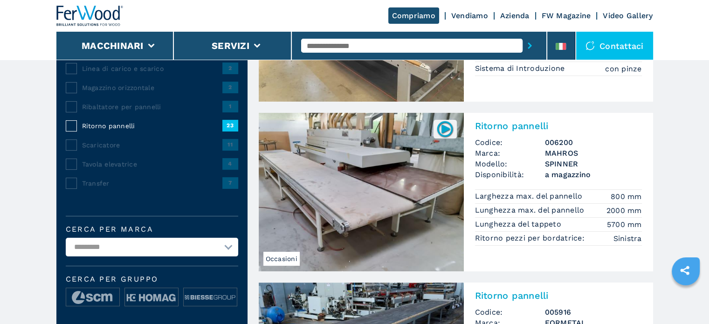
scroll to position [233, 0]
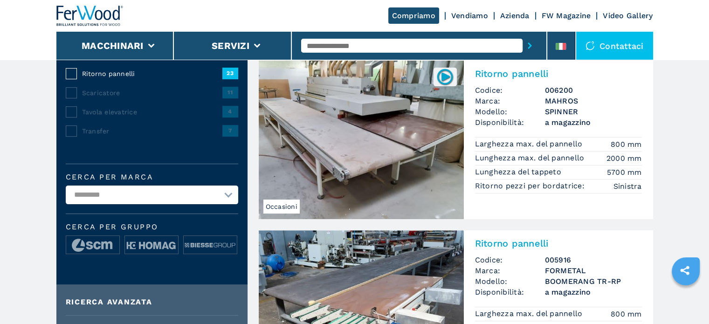
click at [567, 116] on h3 "SPINNER" at bounding box center [593, 111] width 97 height 11
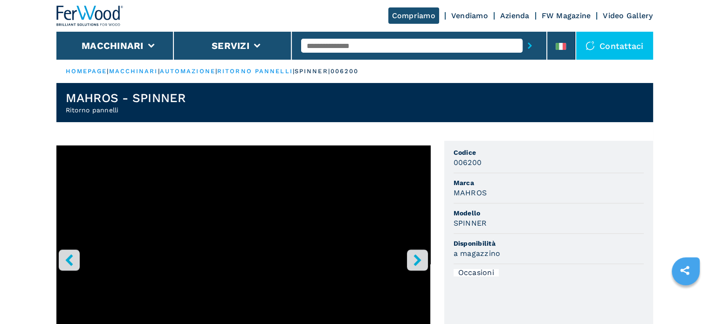
click at [413, 256] on icon "right-button" at bounding box center [417, 260] width 12 height 12
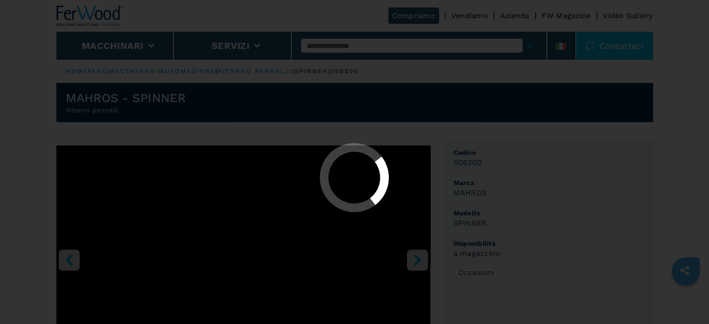
select select "**********"
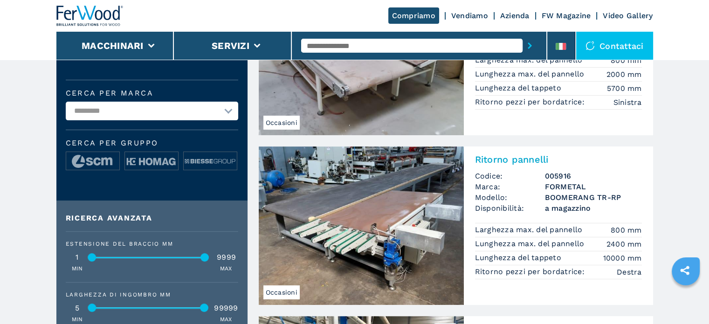
scroll to position [186, 0]
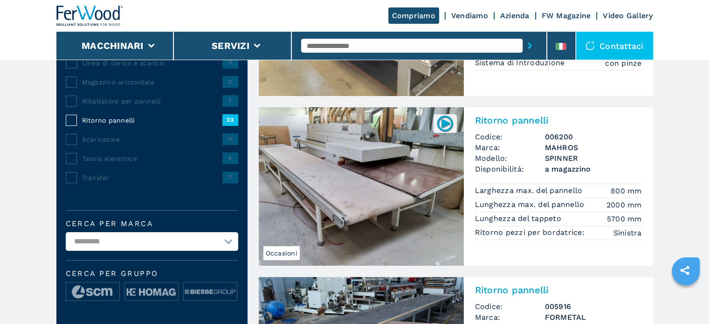
click at [64, 99] on div "**********" at bounding box center [151, 146] width 191 height 370
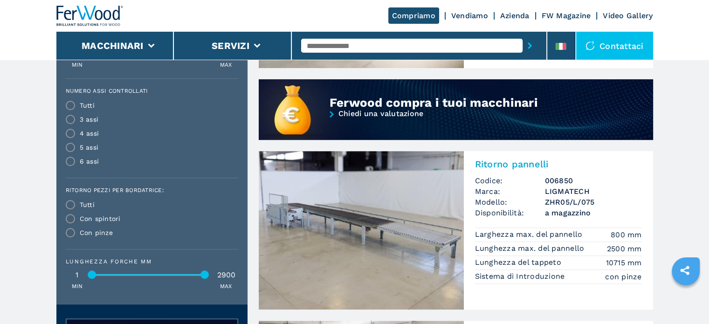
scroll to position [745, 0]
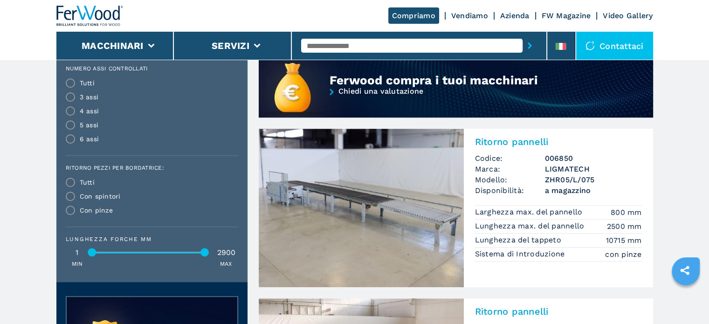
click at [555, 172] on h3 "LIGMATECH" at bounding box center [593, 169] width 97 height 11
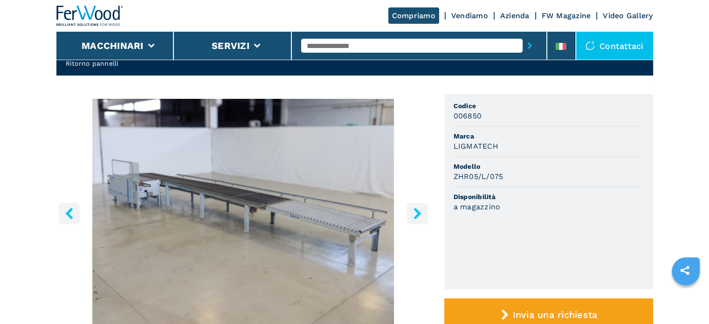
scroll to position [93, 0]
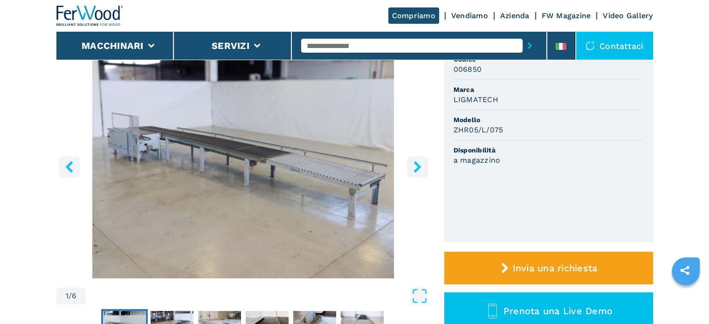
click at [414, 171] on icon "right-button" at bounding box center [416, 167] width 7 height 12
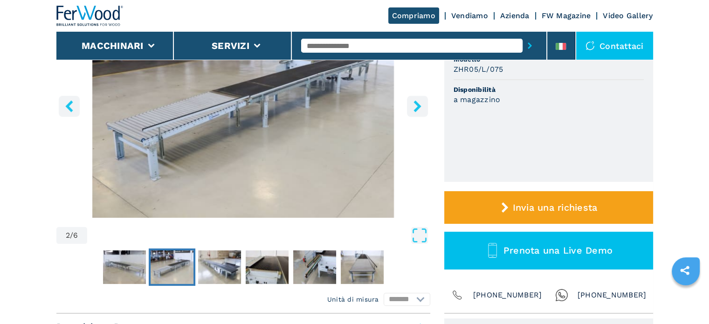
scroll to position [47, 0]
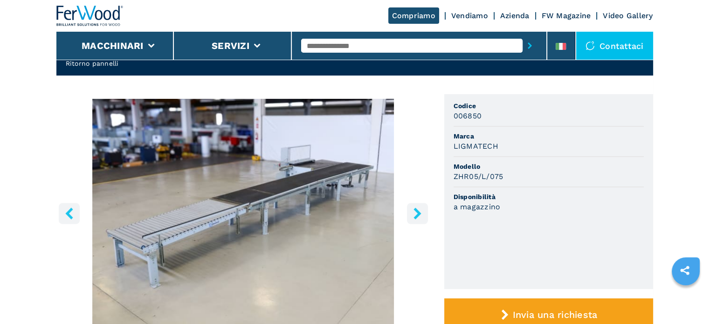
click at [414, 208] on icon "right-button" at bounding box center [417, 213] width 12 height 12
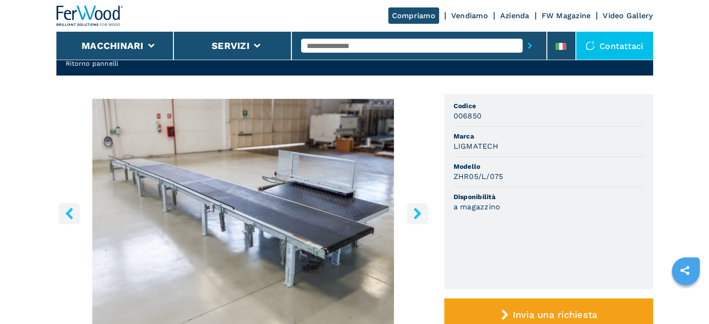
scroll to position [93, 0]
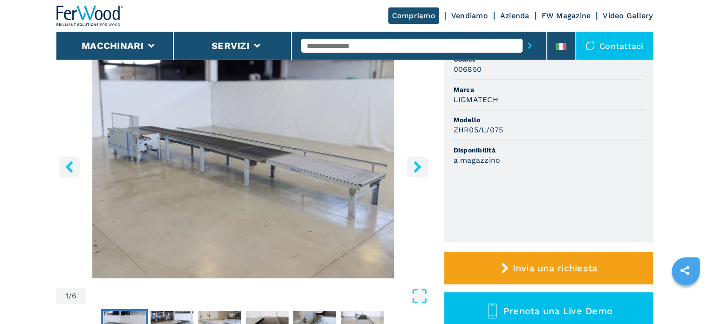
select select "**********"
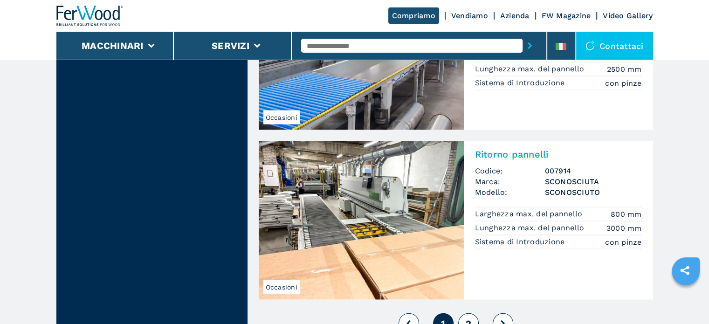
scroll to position [2050, 0]
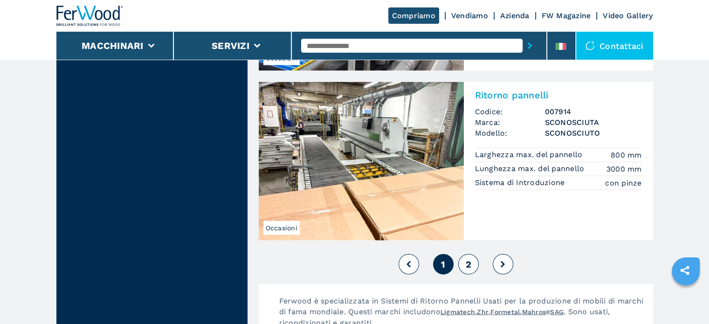
click at [465, 260] on span "2" at bounding box center [468, 264] width 6 height 11
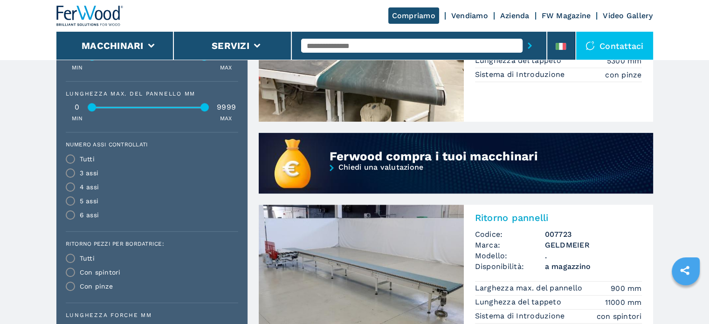
scroll to position [792, 0]
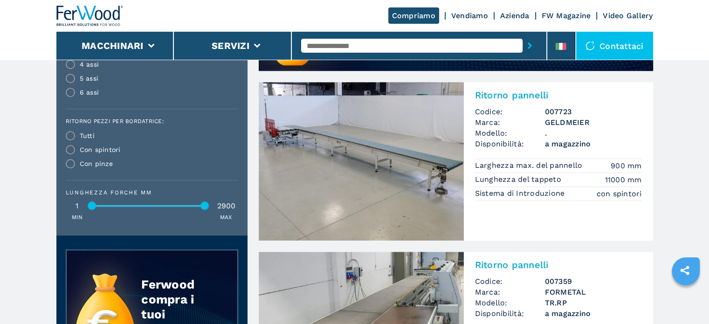
click at [552, 120] on h3 "GELDMEIER" at bounding box center [593, 122] width 97 height 11
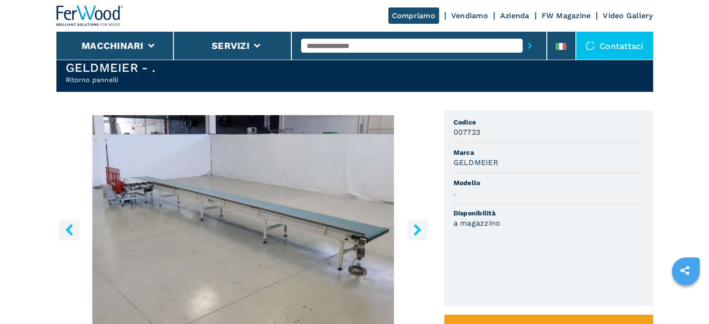
scroll to position [47, 0]
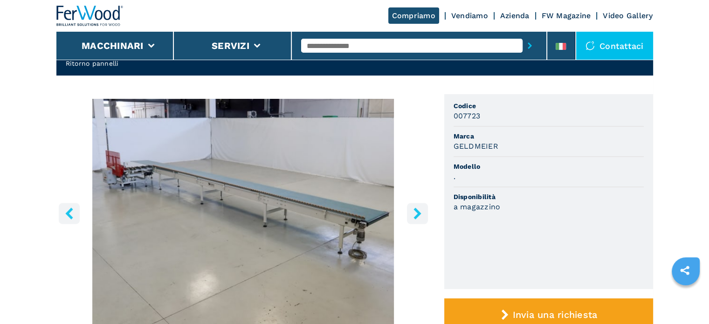
click at [414, 220] on button "right-button" at bounding box center [417, 213] width 21 height 21
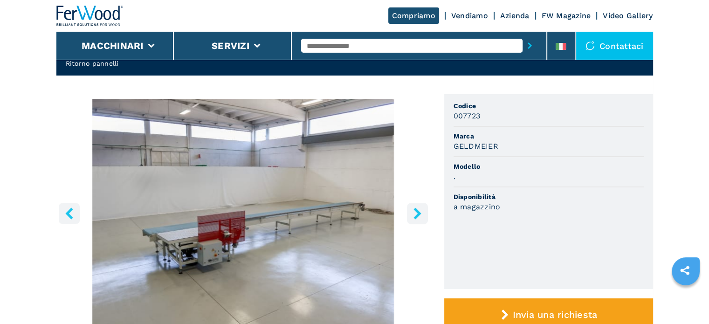
click at [417, 213] on icon "right-button" at bounding box center [416, 213] width 7 height 12
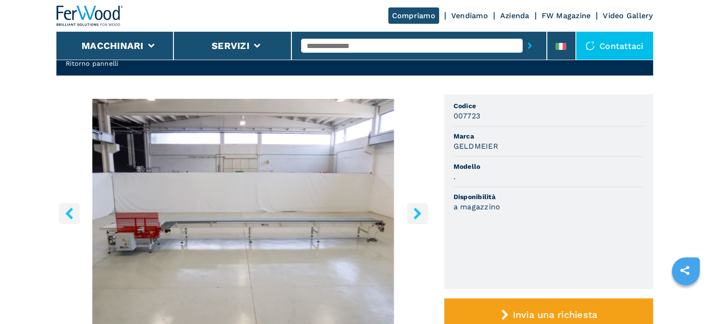
click at [417, 213] on icon "right-button" at bounding box center [416, 213] width 7 height 12
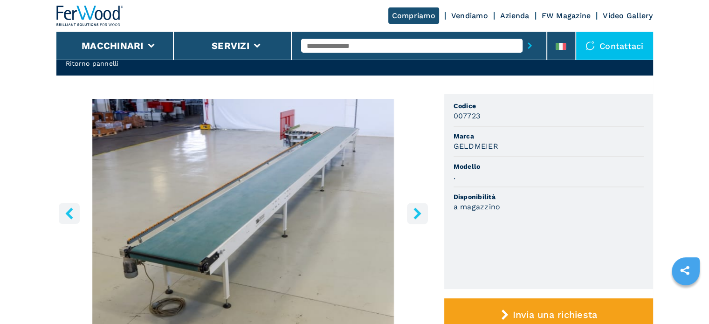
click at [417, 213] on icon "right-button" at bounding box center [416, 213] width 7 height 12
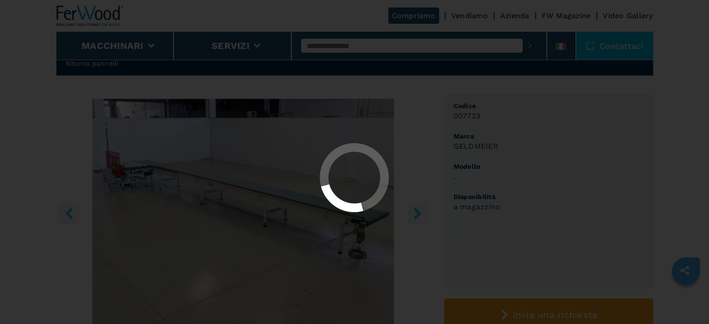
select select "**********"
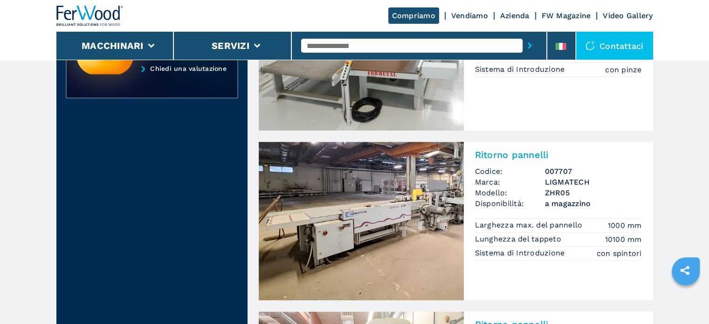
scroll to position [932, 0]
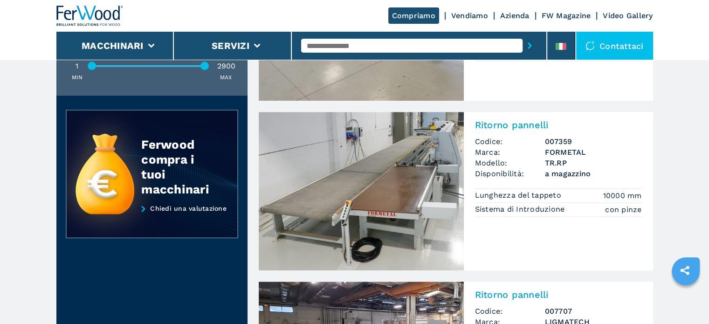
click at [548, 167] on h3 "TR.RP" at bounding box center [593, 162] width 97 height 11
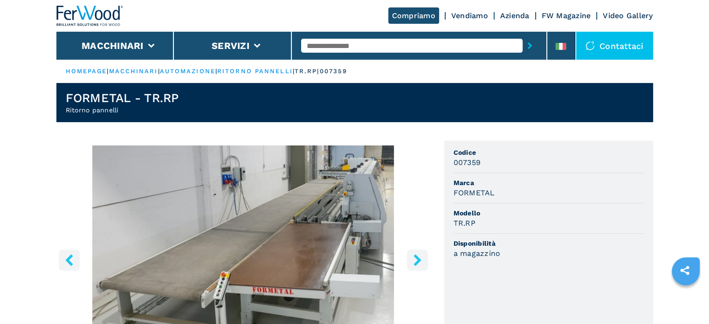
click at [416, 260] on icon "right-button" at bounding box center [416, 260] width 7 height 12
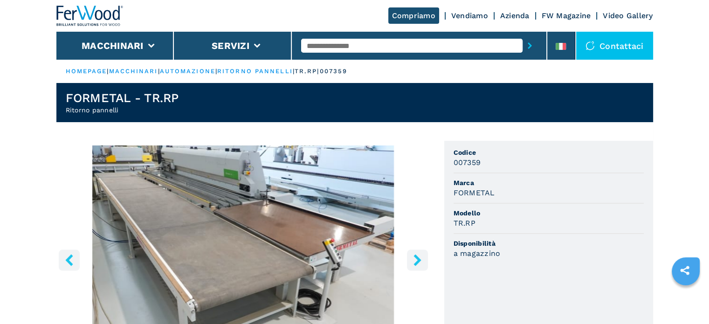
click at [409, 264] on button "right-button" at bounding box center [417, 259] width 21 height 21
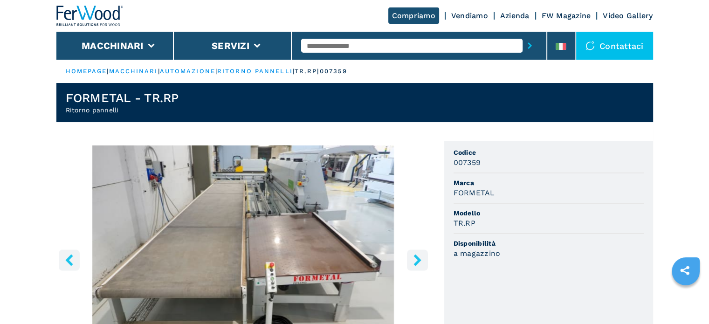
click at [412, 259] on icon "right-button" at bounding box center [417, 260] width 12 height 12
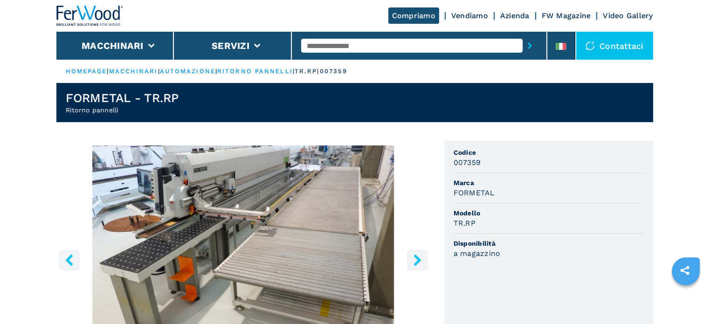
click at [423, 263] on button "right-button" at bounding box center [417, 259] width 21 height 21
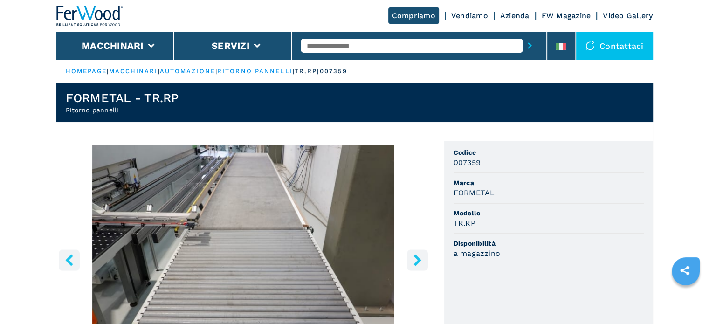
click at [416, 254] on icon "right-button" at bounding box center [417, 260] width 12 height 12
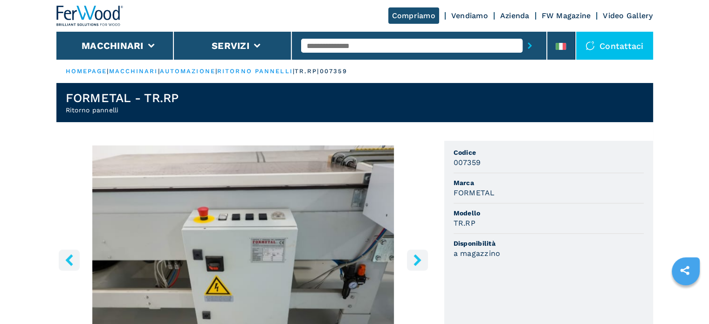
click at [416, 254] on icon "right-button" at bounding box center [417, 260] width 12 height 12
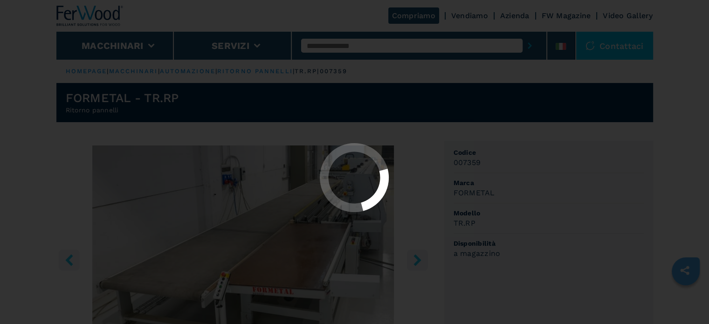
select select "**********"
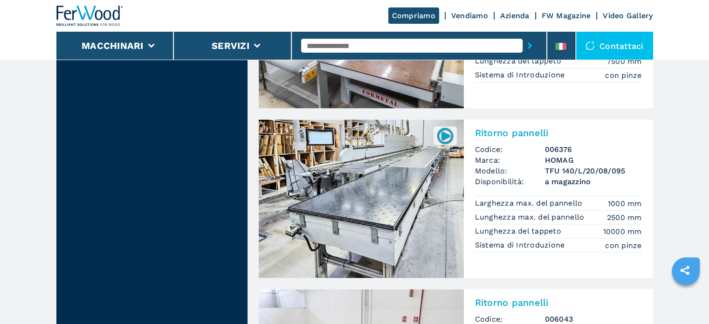
scroll to position [1677, 0]
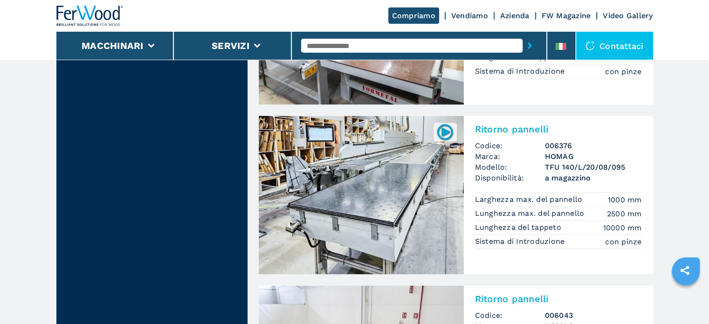
click at [553, 174] on span "a magazzino" at bounding box center [593, 177] width 97 height 11
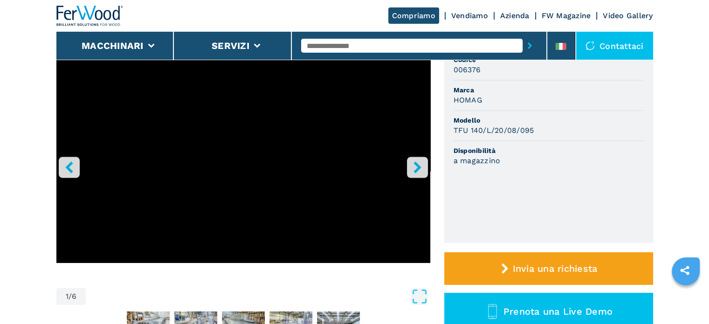
scroll to position [93, 0]
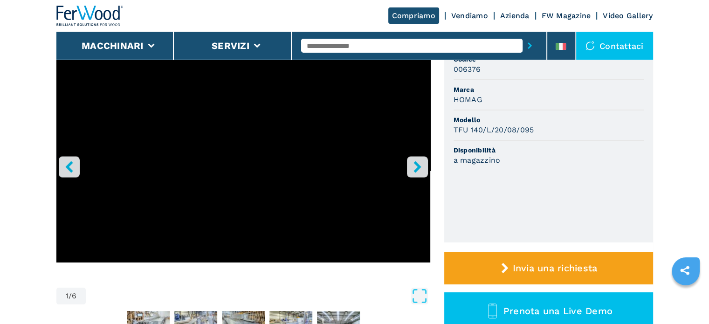
click at [424, 170] on button "right-button" at bounding box center [417, 166] width 21 height 21
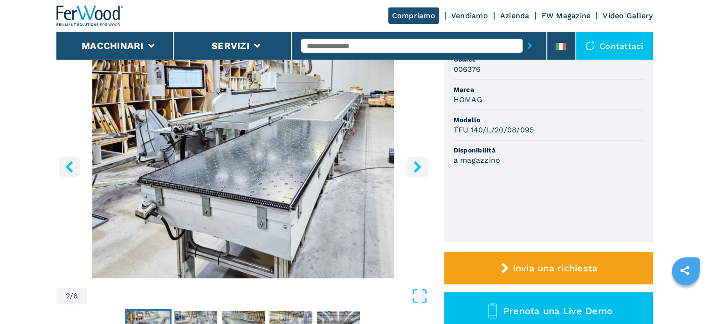
click at [421, 168] on icon "right-button" at bounding box center [417, 167] width 12 height 12
click at [416, 163] on icon "right-button" at bounding box center [416, 167] width 7 height 12
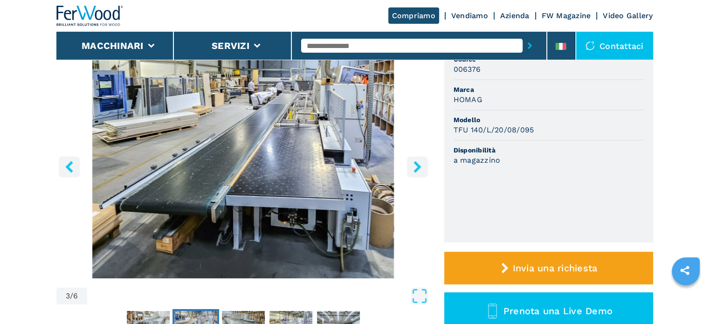
click at [416, 163] on icon "right-button" at bounding box center [416, 167] width 7 height 12
